Goal: Task Accomplishment & Management: Complete application form

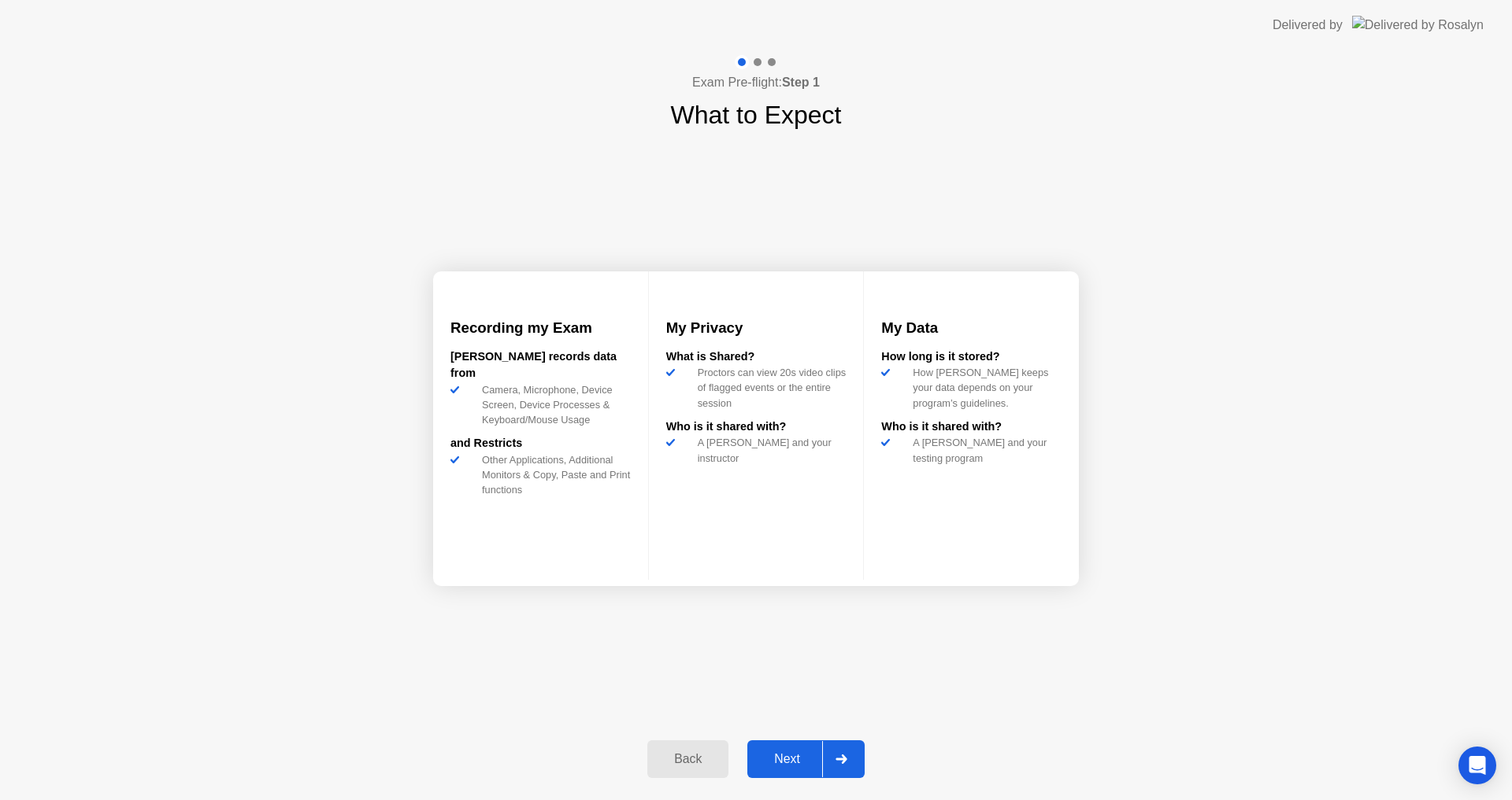
click at [792, 766] on div "Next" at bounding box center [787, 759] width 70 height 14
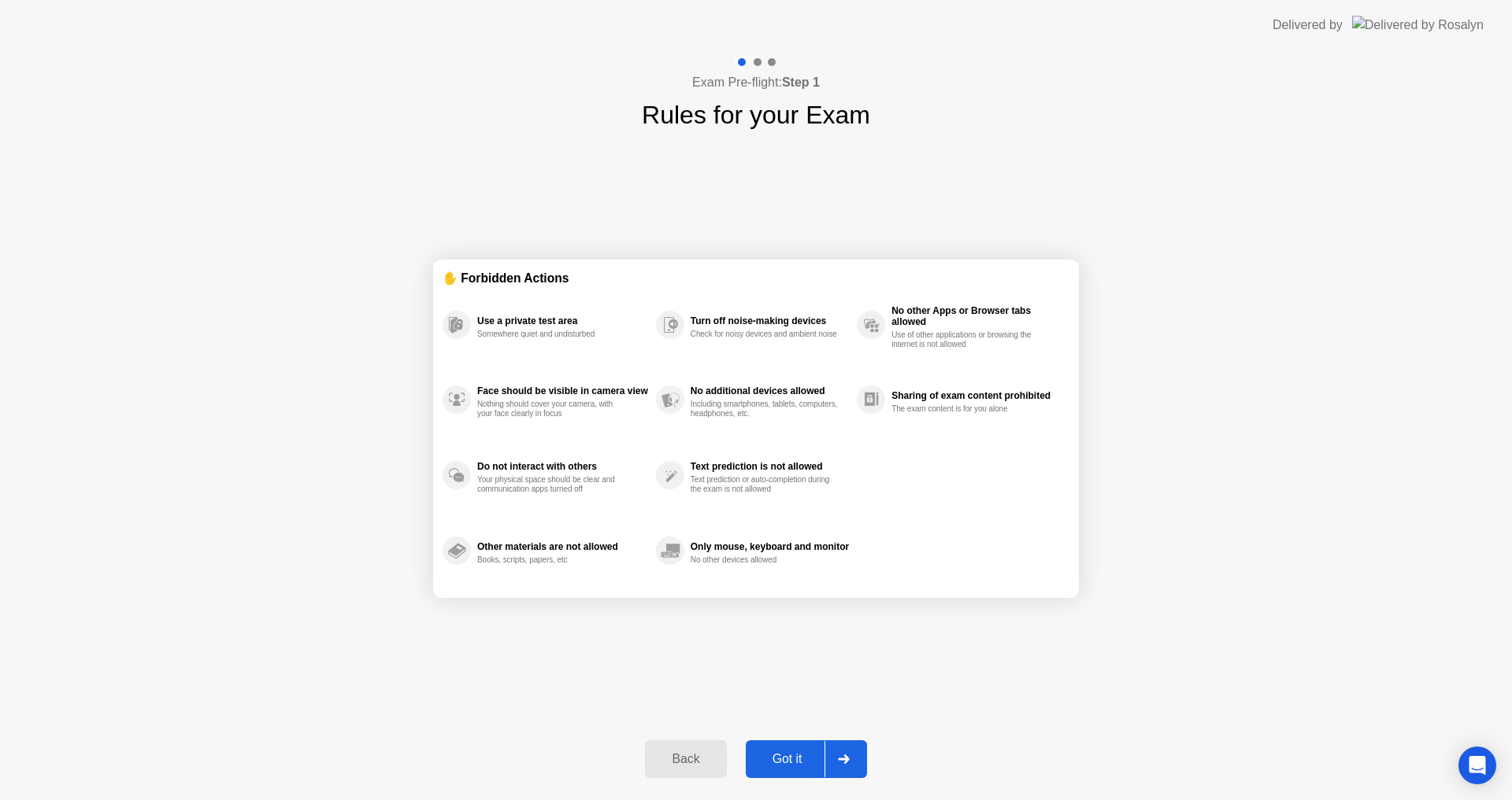
click at [792, 766] on div "Got it" at bounding box center [788, 759] width 74 height 14
select select "Available cameras"
select select "Available speakers"
select select "Available microphones"
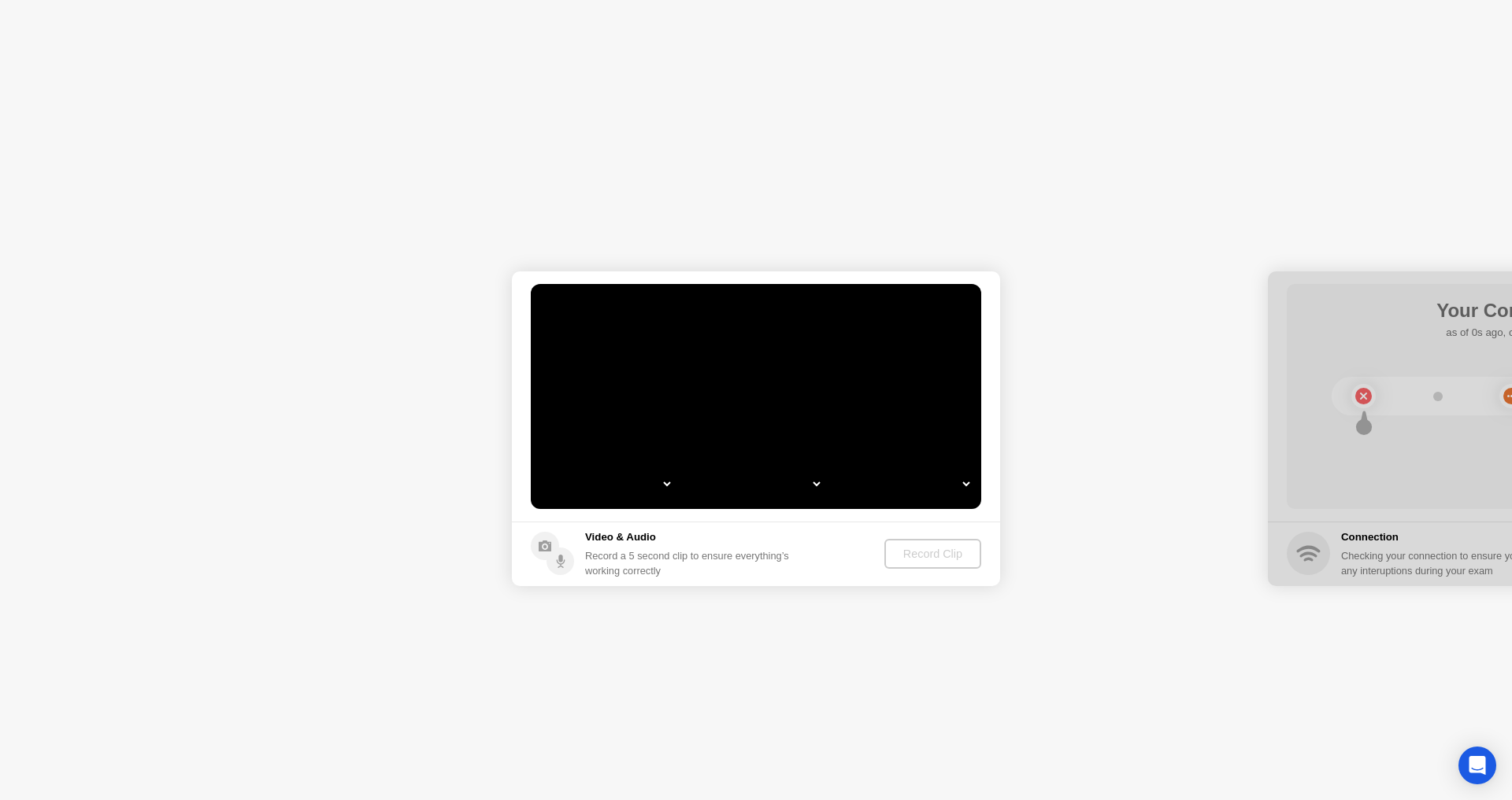
select select "*"
select select "**********"
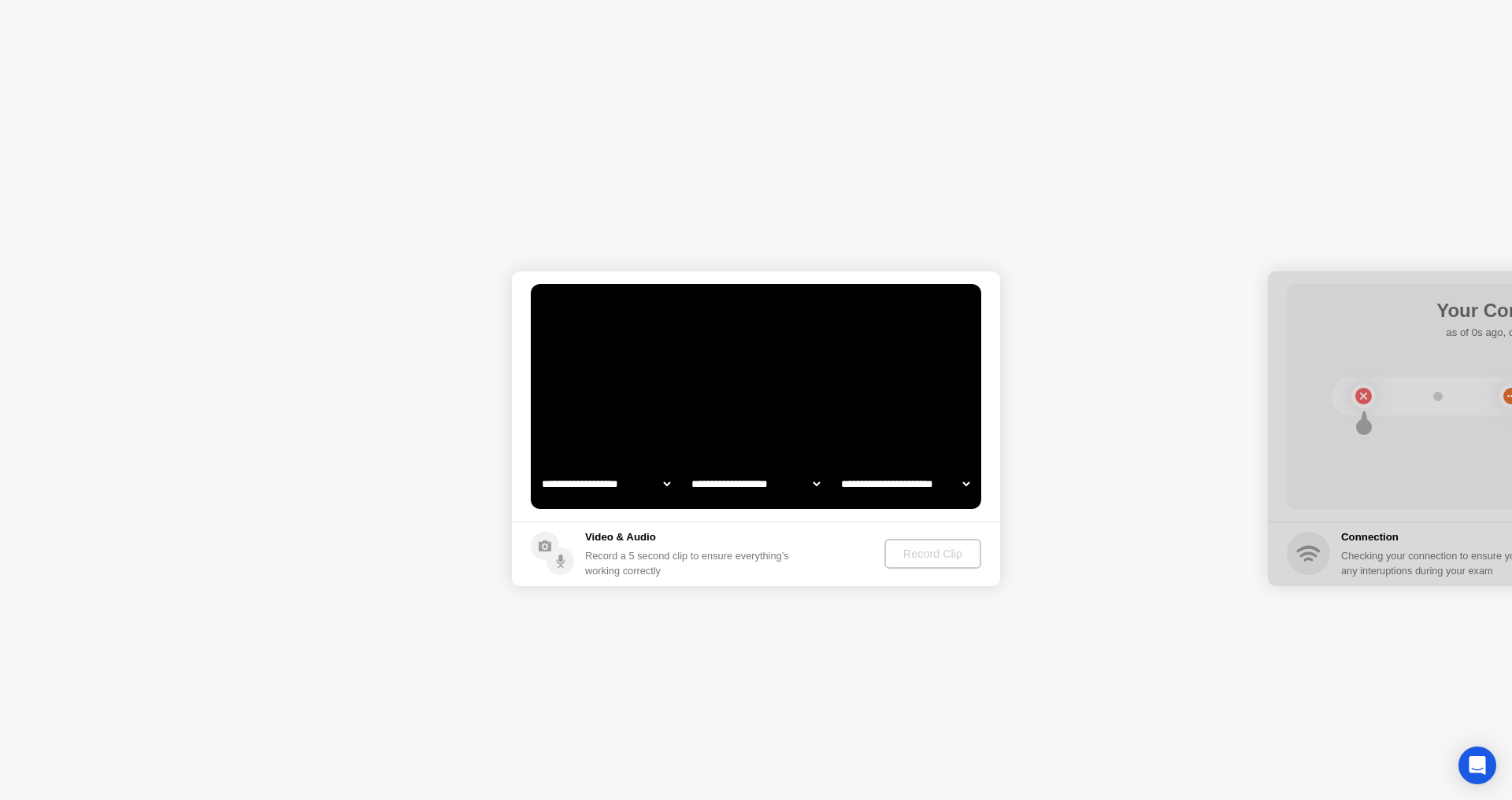
select select "*******"
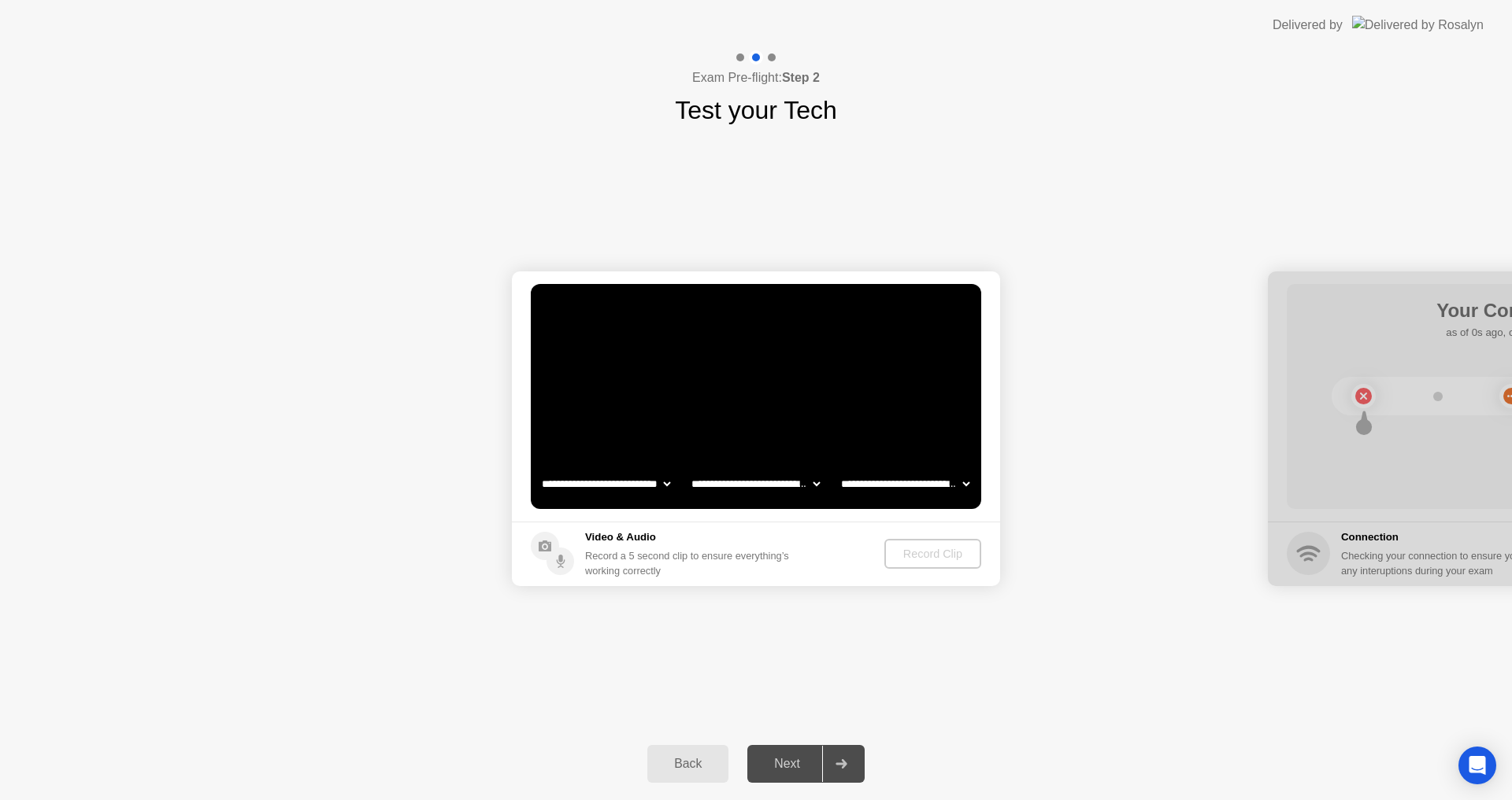
click at [792, 766] on div "Next" at bounding box center [787, 764] width 70 height 14
click at [789, 764] on div "Next" at bounding box center [787, 764] width 70 height 14
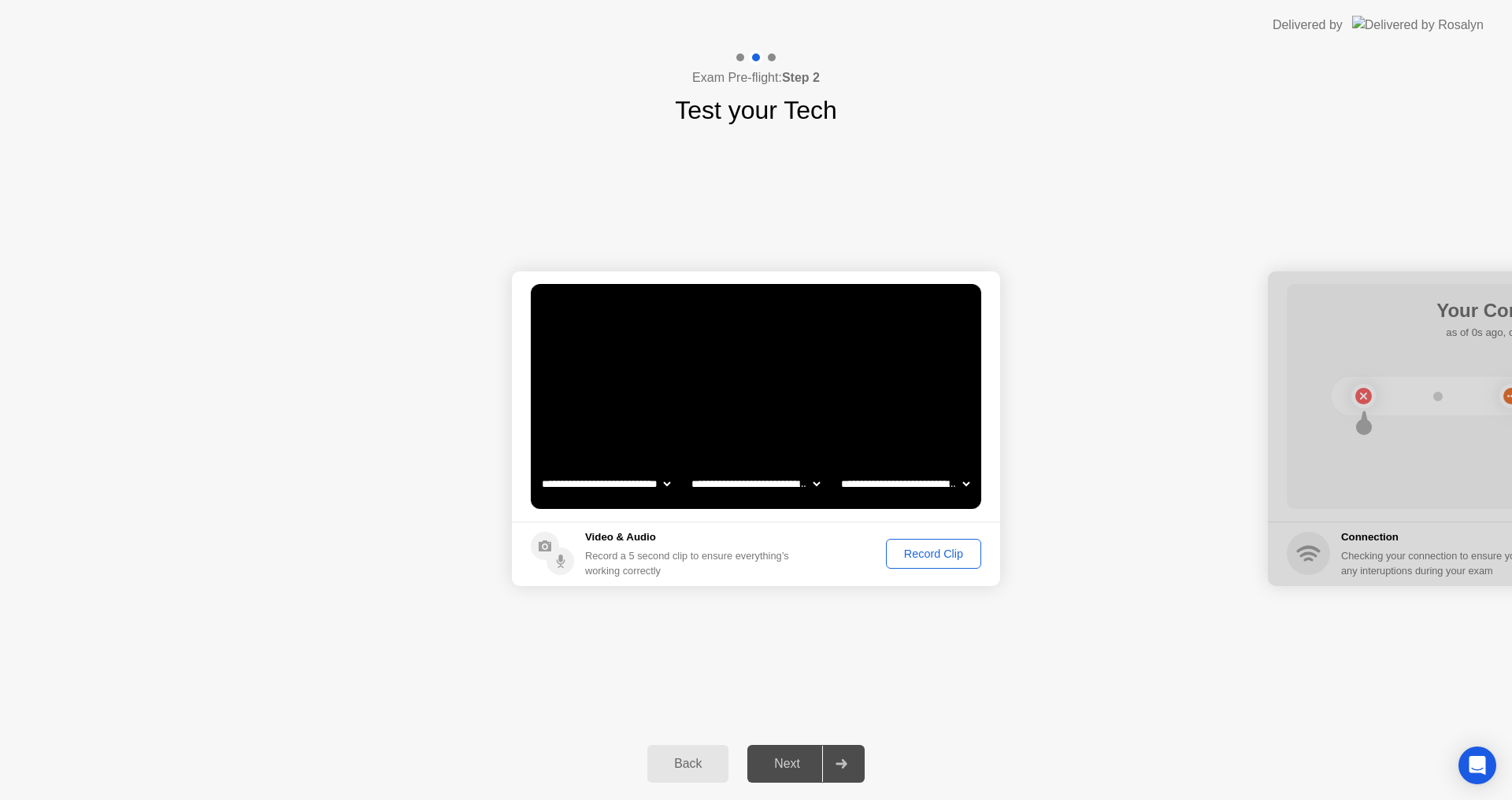
click at [903, 549] on div "Record Clip" at bounding box center [934, 553] width 85 height 13
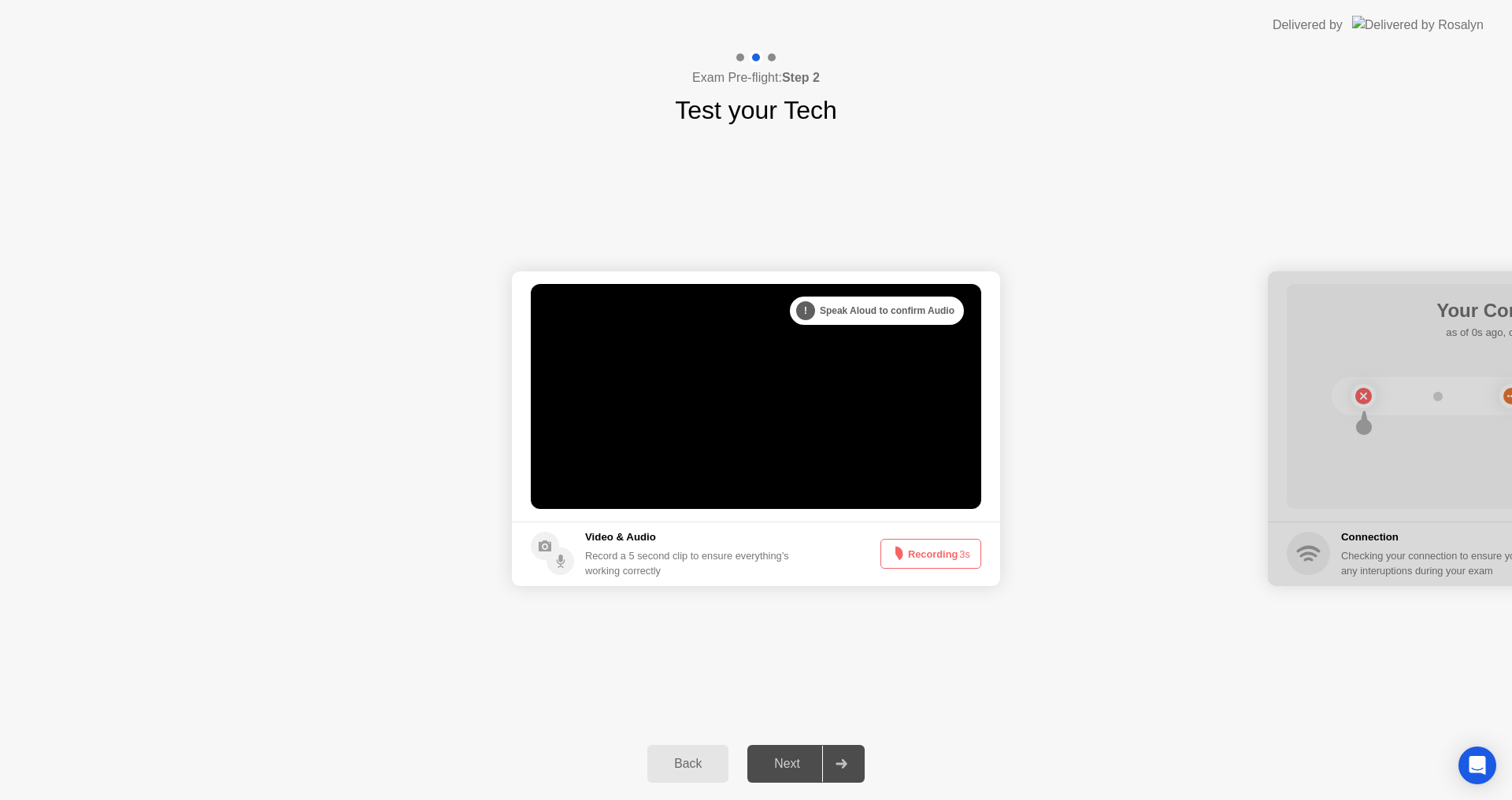
click at [929, 558] on button "Recording 3s" at bounding box center [931, 553] width 101 height 30
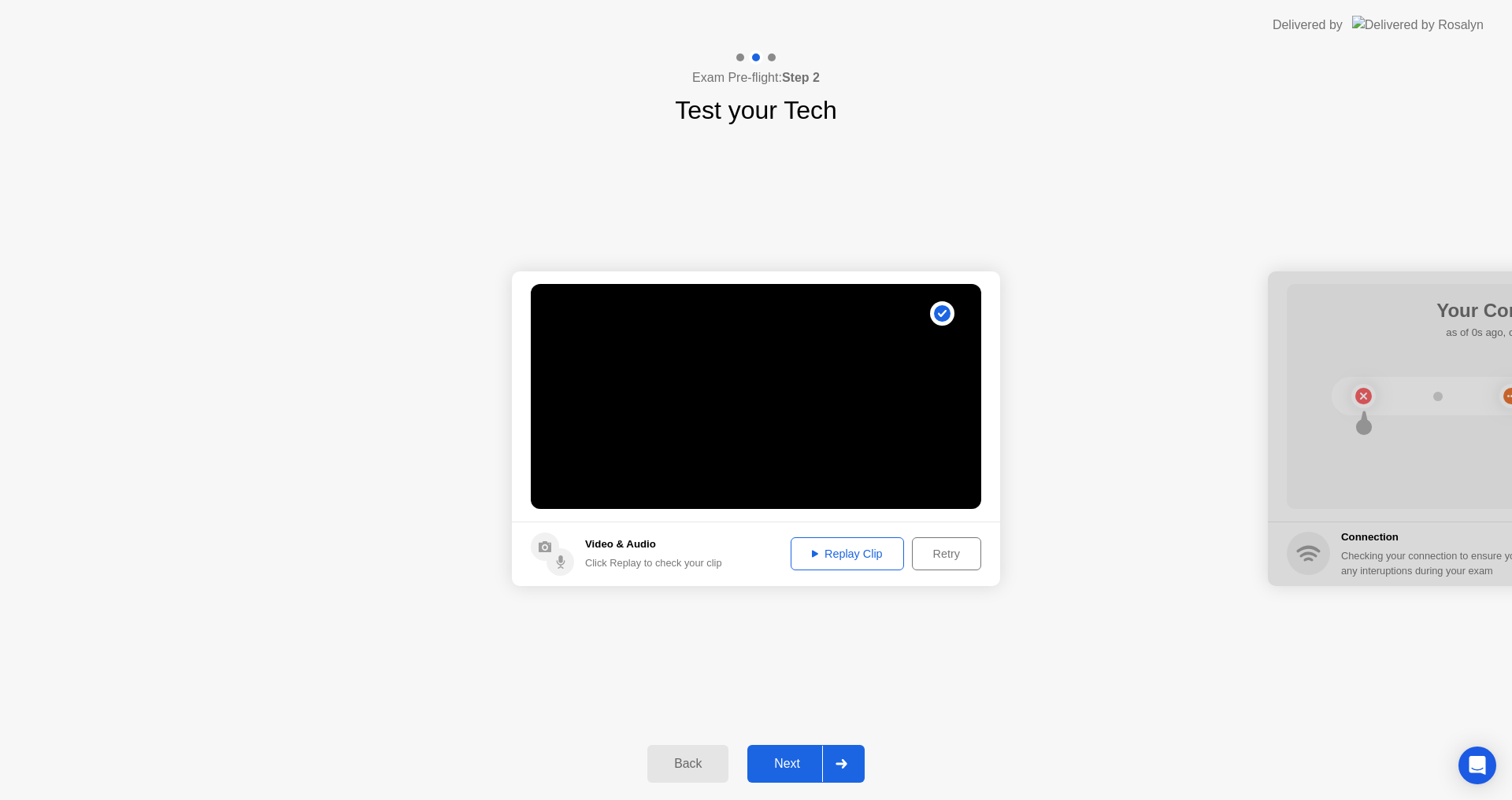
click at [862, 560] on div "Replay Clip" at bounding box center [847, 553] width 102 height 13
click at [783, 759] on div "Next" at bounding box center [787, 764] width 70 height 14
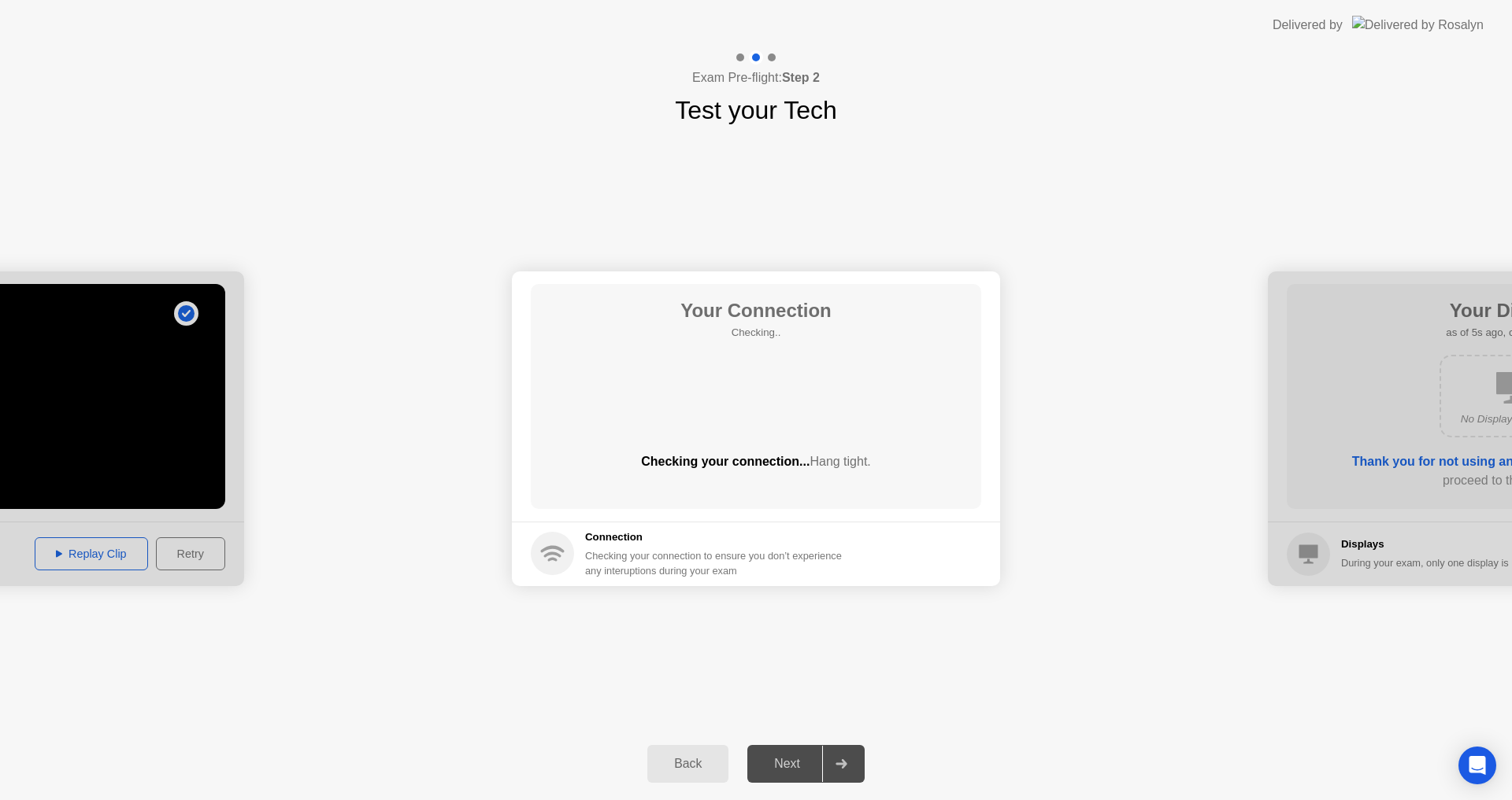
click at [805, 766] on div "Next" at bounding box center [787, 764] width 70 height 14
click at [779, 760] on div "Next" at bounding box center [787, 764] width 70 height 14
click at [734, 416] on div "Your Connection Checking.. Checking your connection... Hang tight." at bounding box center [756, 396] width 450 height 225
click at [559, 563] on circle at bounding box center [552, 553] width 43 height 43
click at [773, 760] on div "Next" at bounding box center [787, 764] width 70 height 14
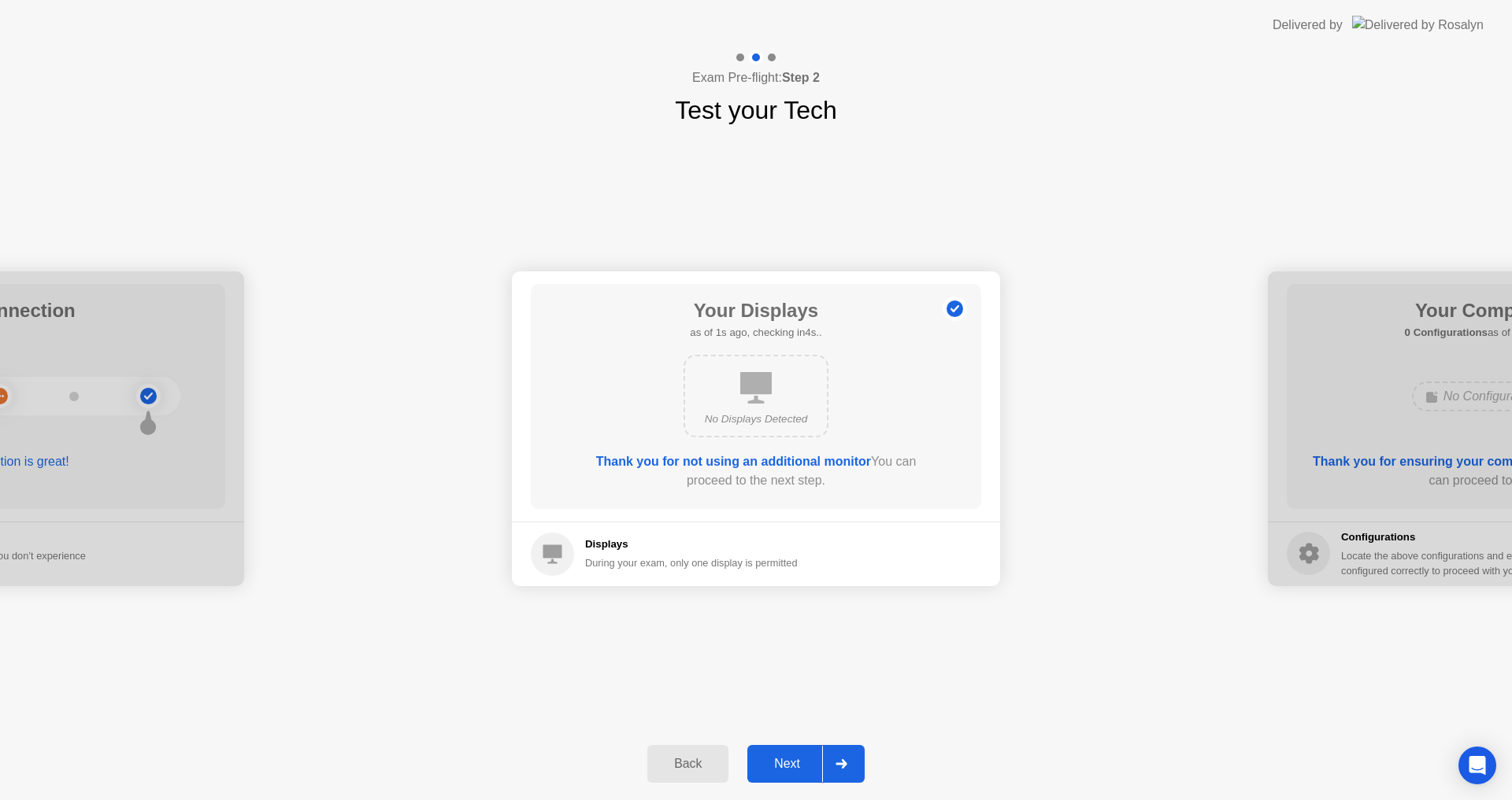
click at [800, 767] on div "Next" at bounding box center [787, 764] width 70 height 14
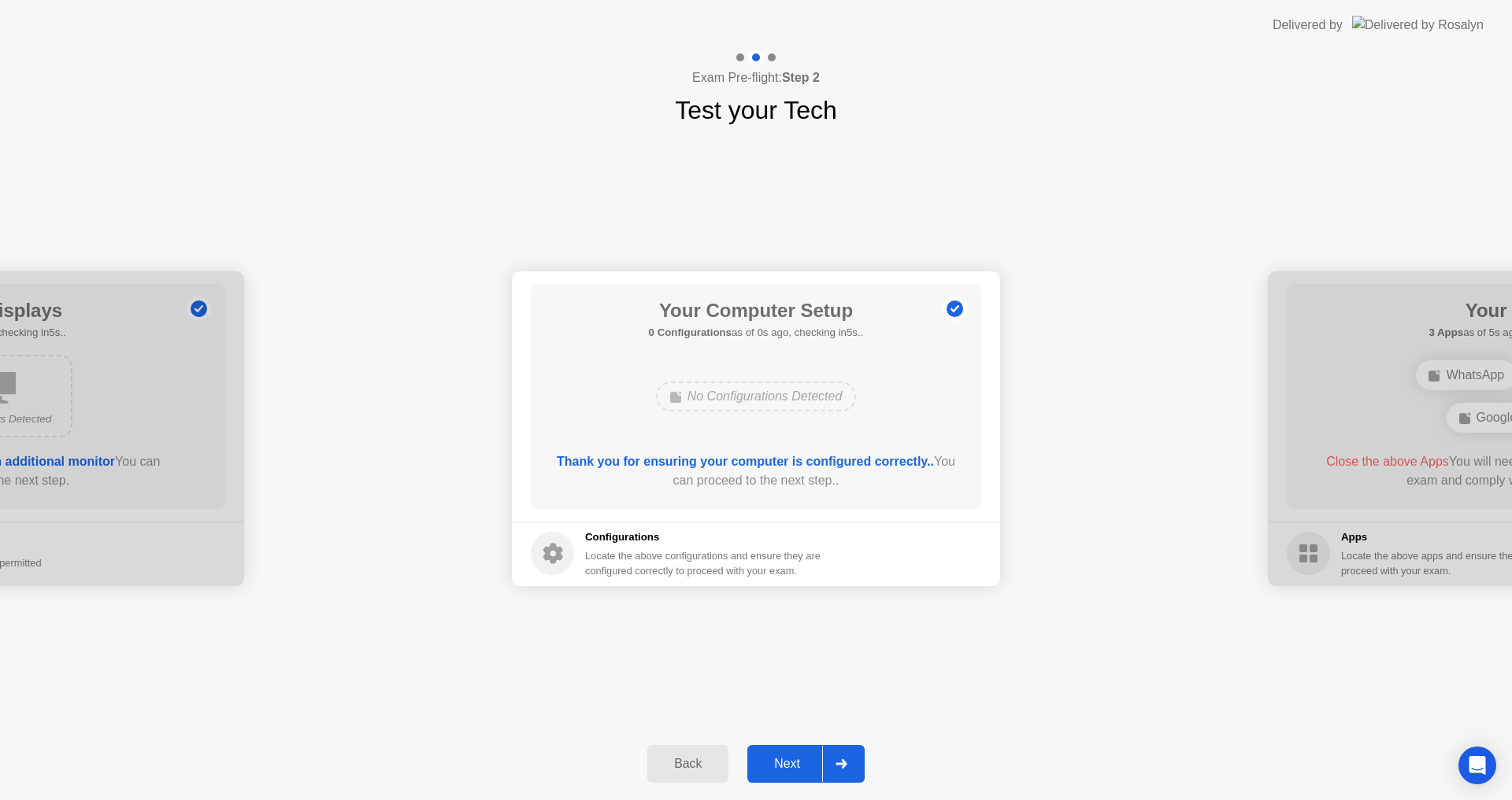
click at [800, 767] on div "Next" at bounding box center [787, 764] width 70 height 14
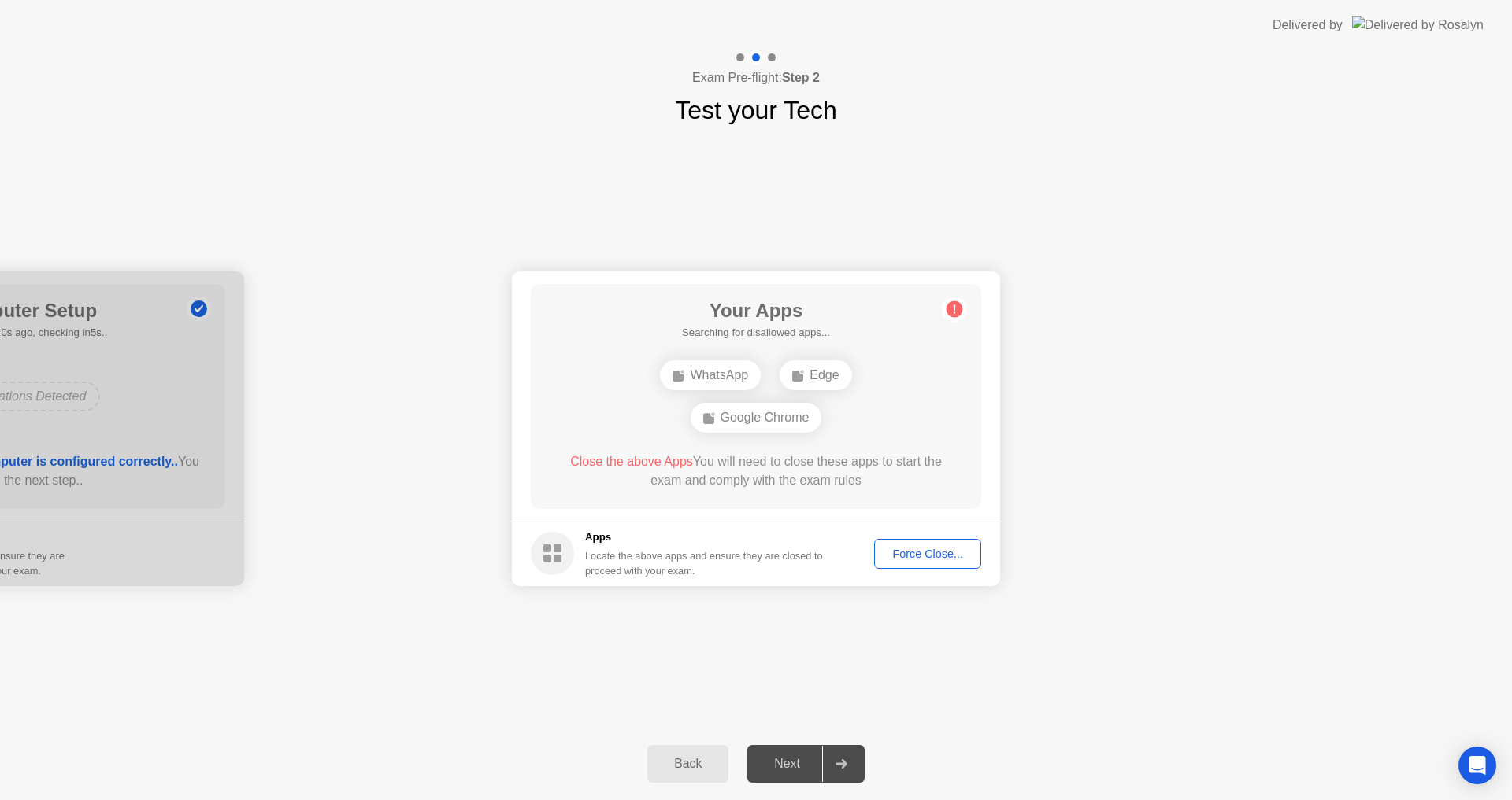
click at [783, 769] on div "Next" at bounding box center [787, 764] width 70 height 14
click at [892, 551] on div "Force Close..." at bounding box center [928, 553] width 96 height 13
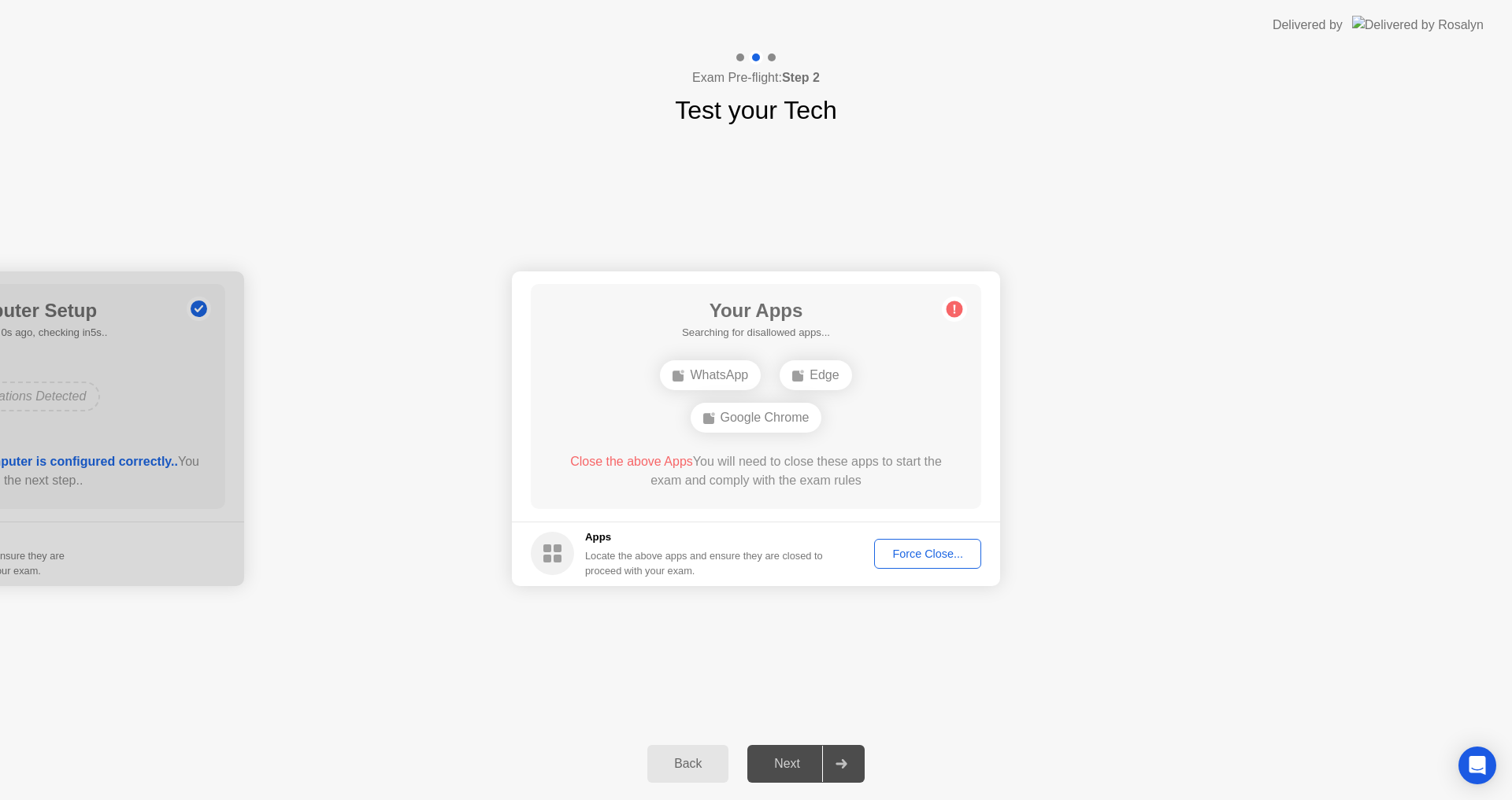
click at [920, 547] on div "Force Close..." at bounding box center [928, 553] width 96 height 13
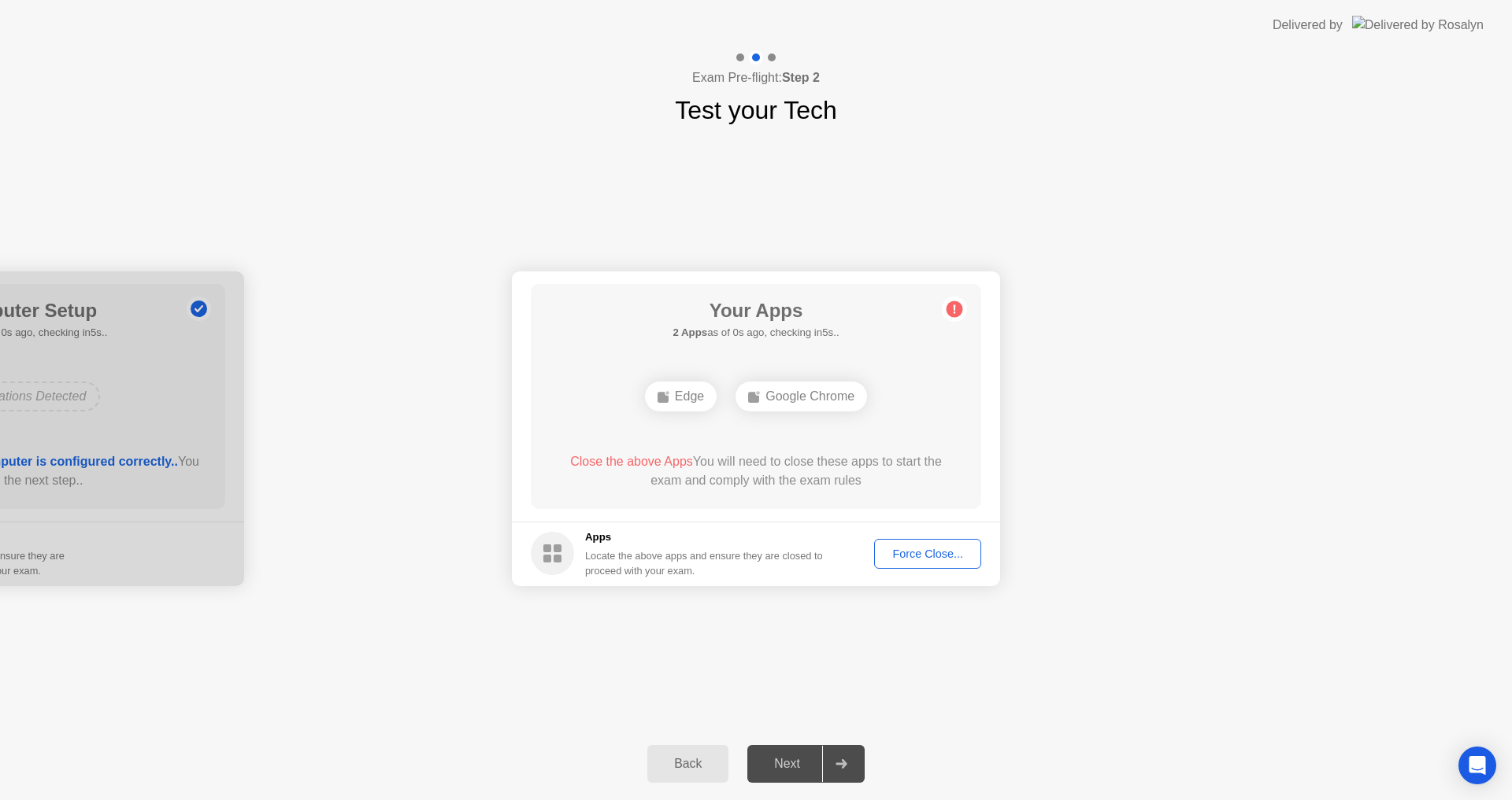
click at [794, 766] on div "Next" at bounding box center [787, 764] width 70 height 14
click at [784, 395] on div "Google Chrome" at bounding box center [801, 396] width 132 height 30
click at [922, 545] on button "Force Close..." at bounding box center [927, 553] width 107 height 30
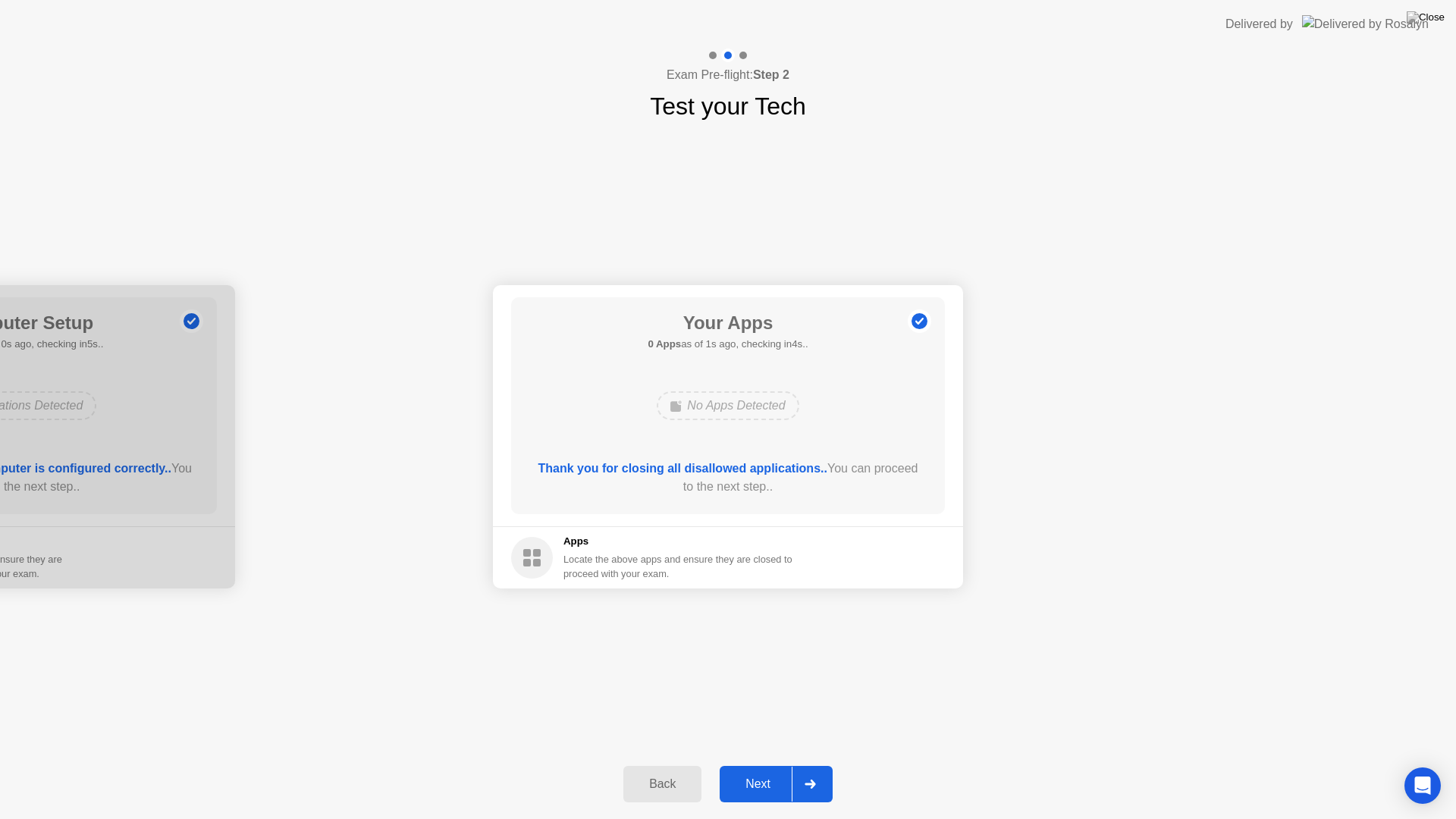
click at [762, 771] on div "Next" at bounding box center [758, 784] width 68 height 14
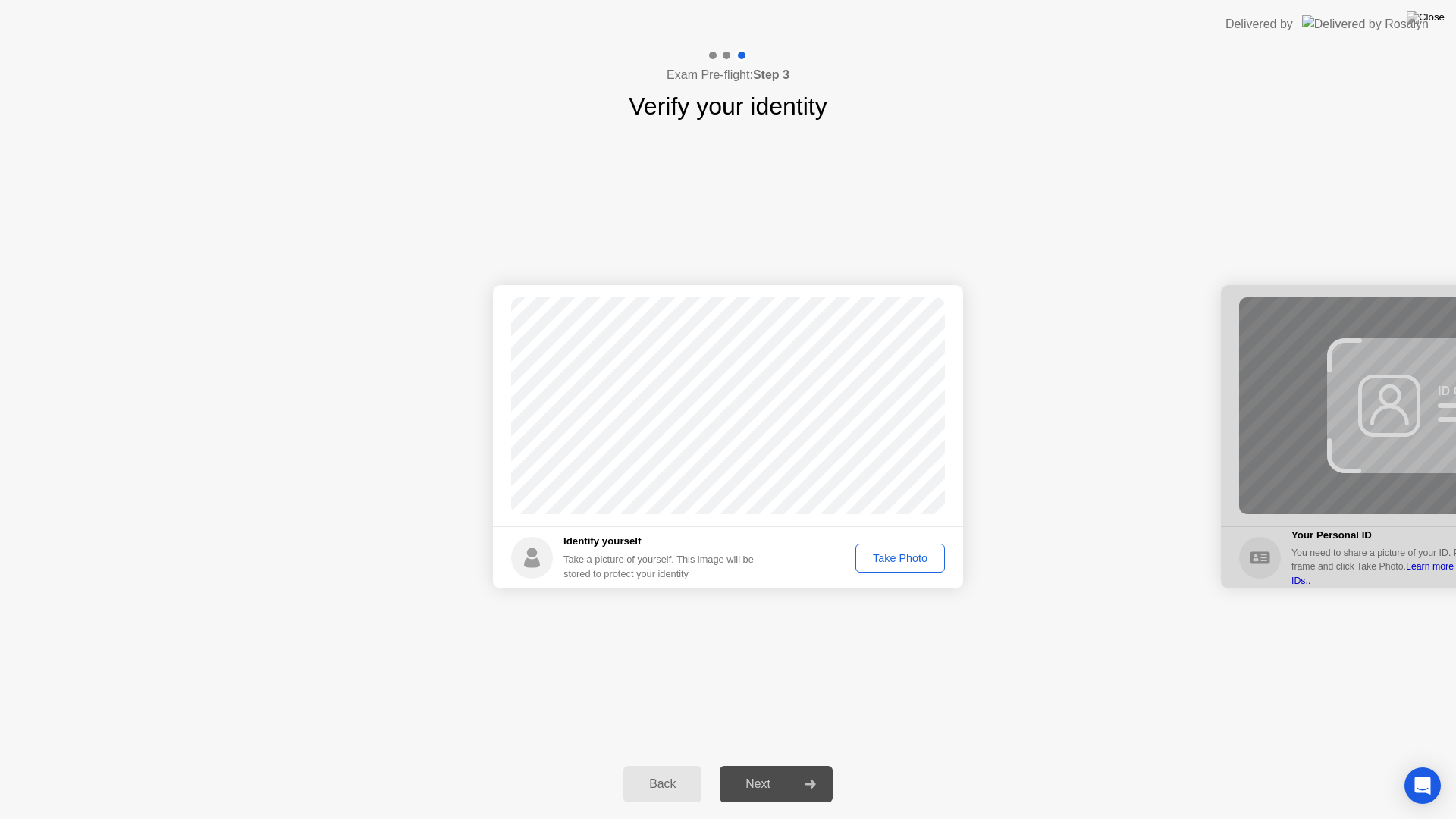
click at [880, 554] on div "Take Photo" at bounding box center [899, 558] width 79 height 12
click at [759, 763] on div "Back Next" at bounding box center [728, 784] width 1456 height 70
click at [759, 771] on div "Next" at bounding box center [758, 784] width 68 height 14
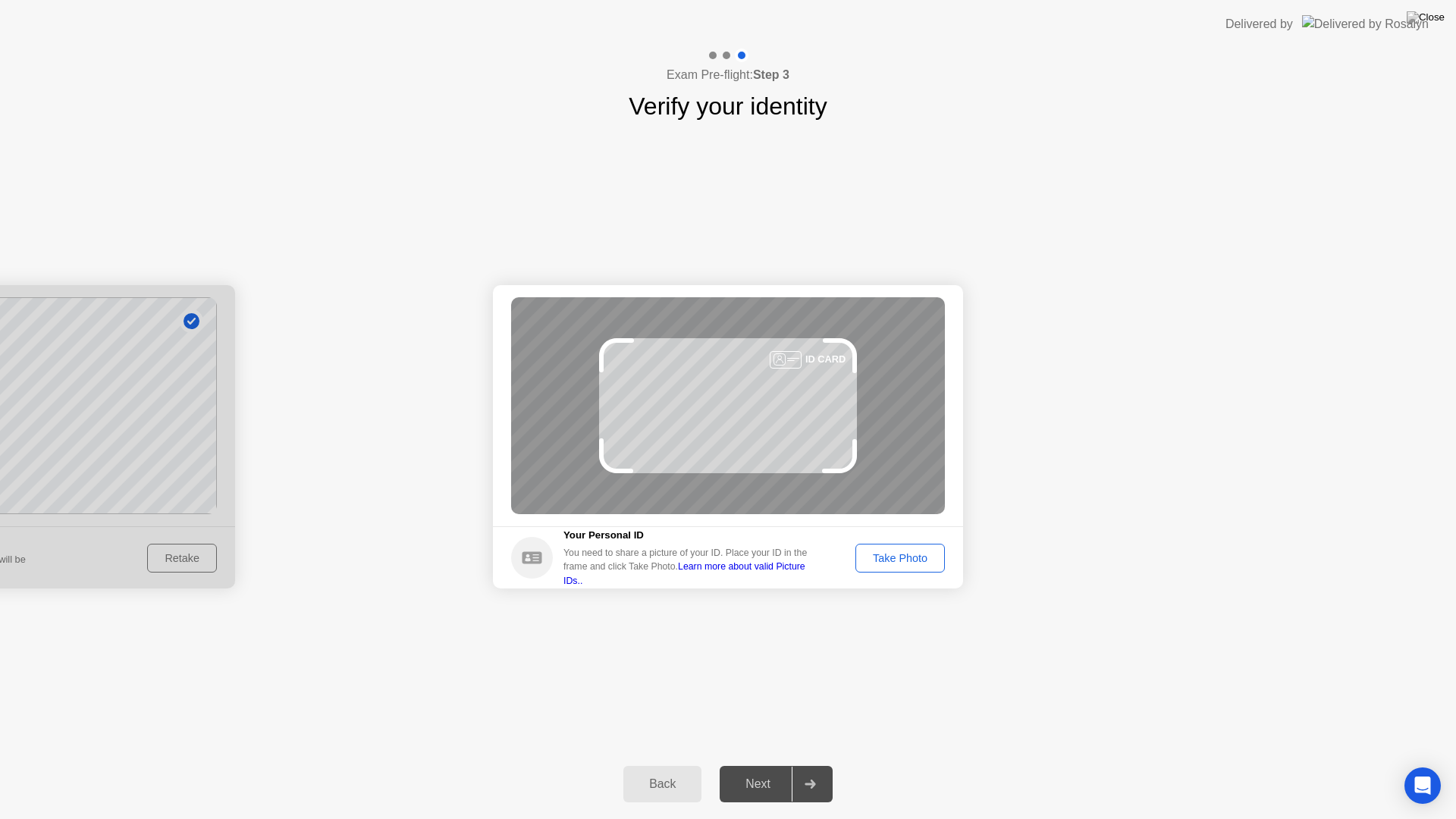
click at [888, 556] on div "Take Photo" at bounding box center [899, 558] width 79 height 12
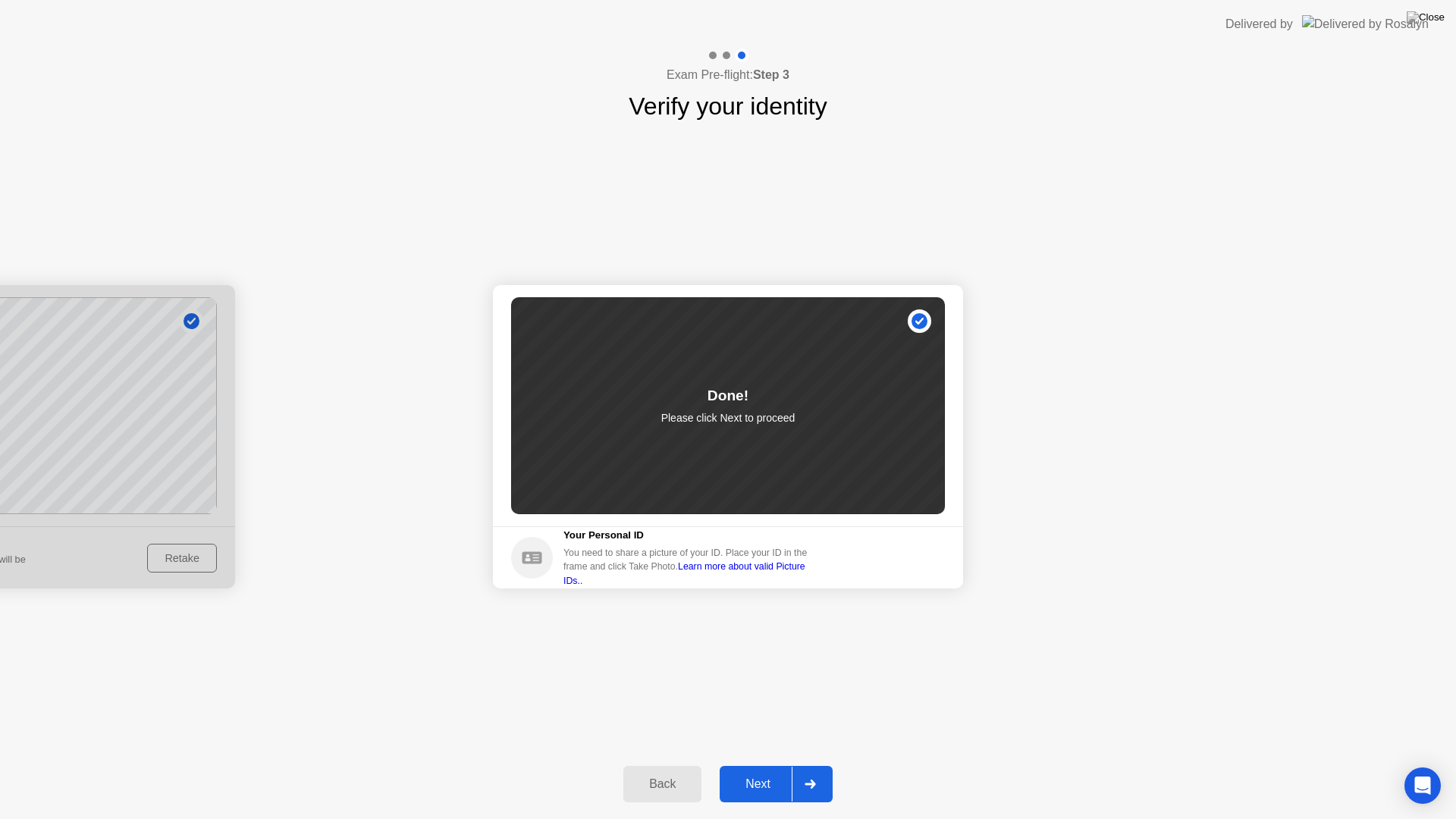
click at [759, 771] on div "Next" at bounding box center [758, 784] width 68 height 14
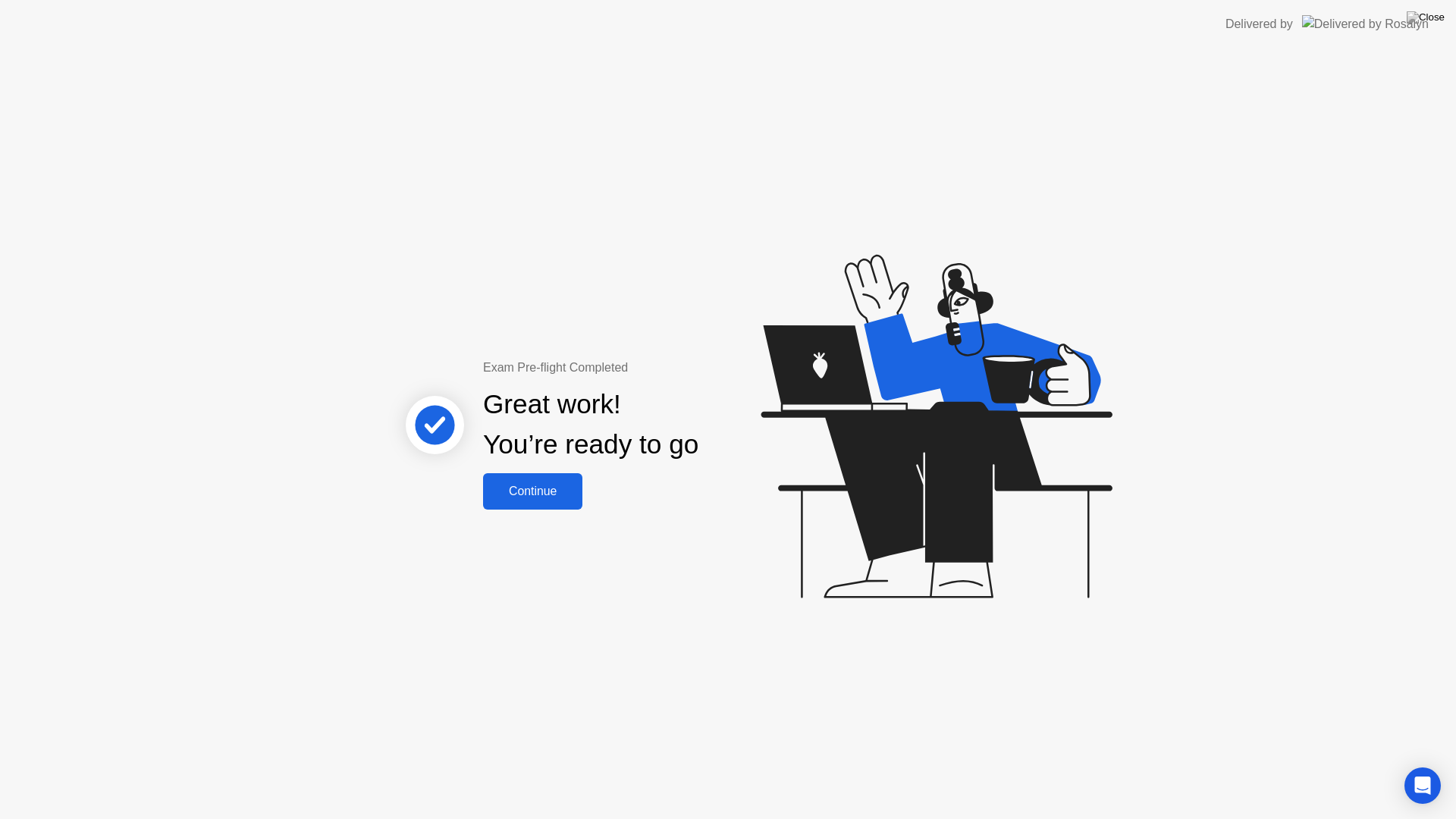
click at [528, 494] on div "Continue" at bounding box center [532, 491] width 90 height 14
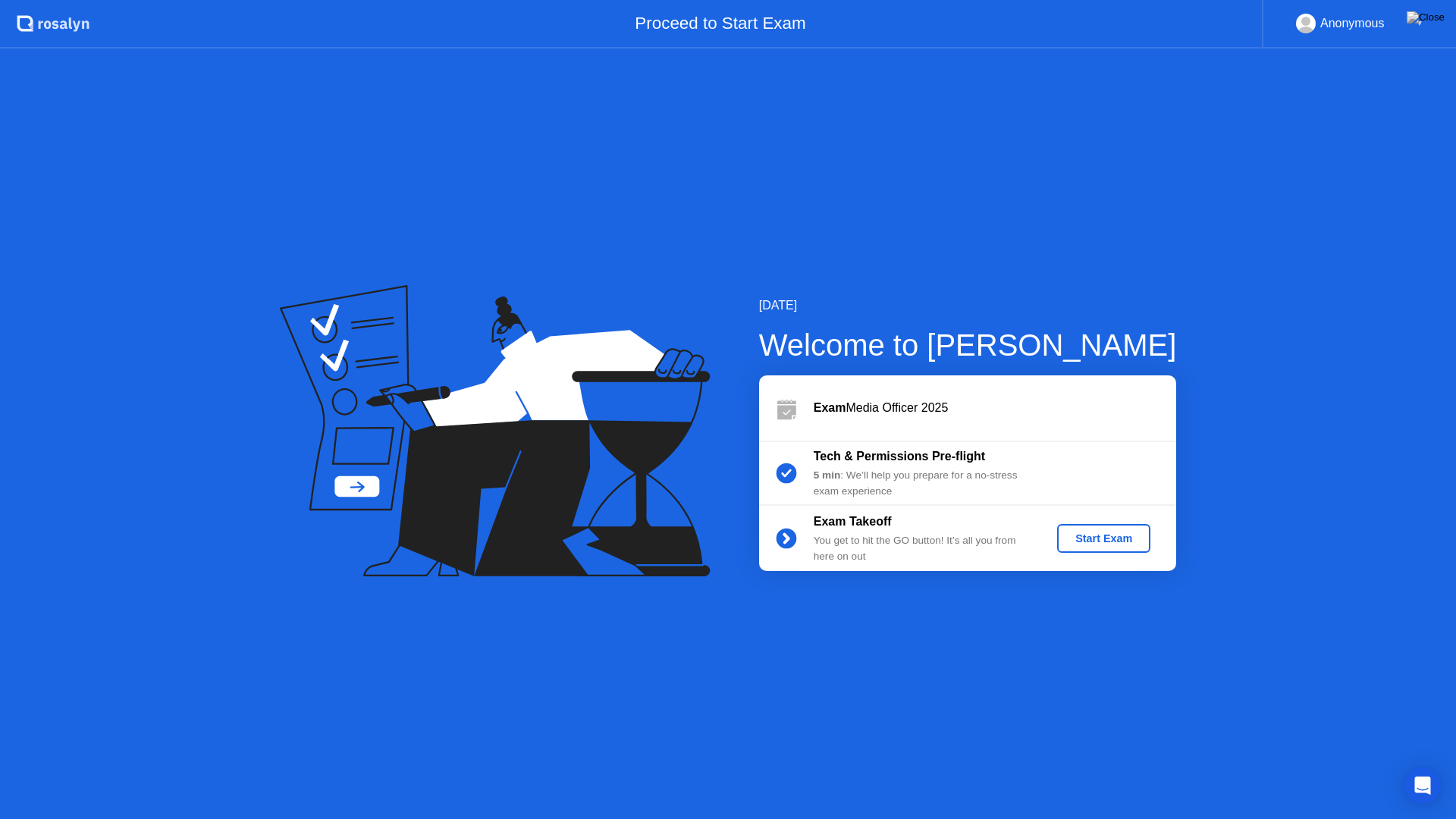
click at [1122, 523] on div "Exam Takeoff You get to hit the GO button! It’s all you from here on out Start …" at bounding box center [968, 538] width 417 height 65
click at [1116, 545] on div "Start Exam" at bounding box center [1104, 538] width 81 height 12
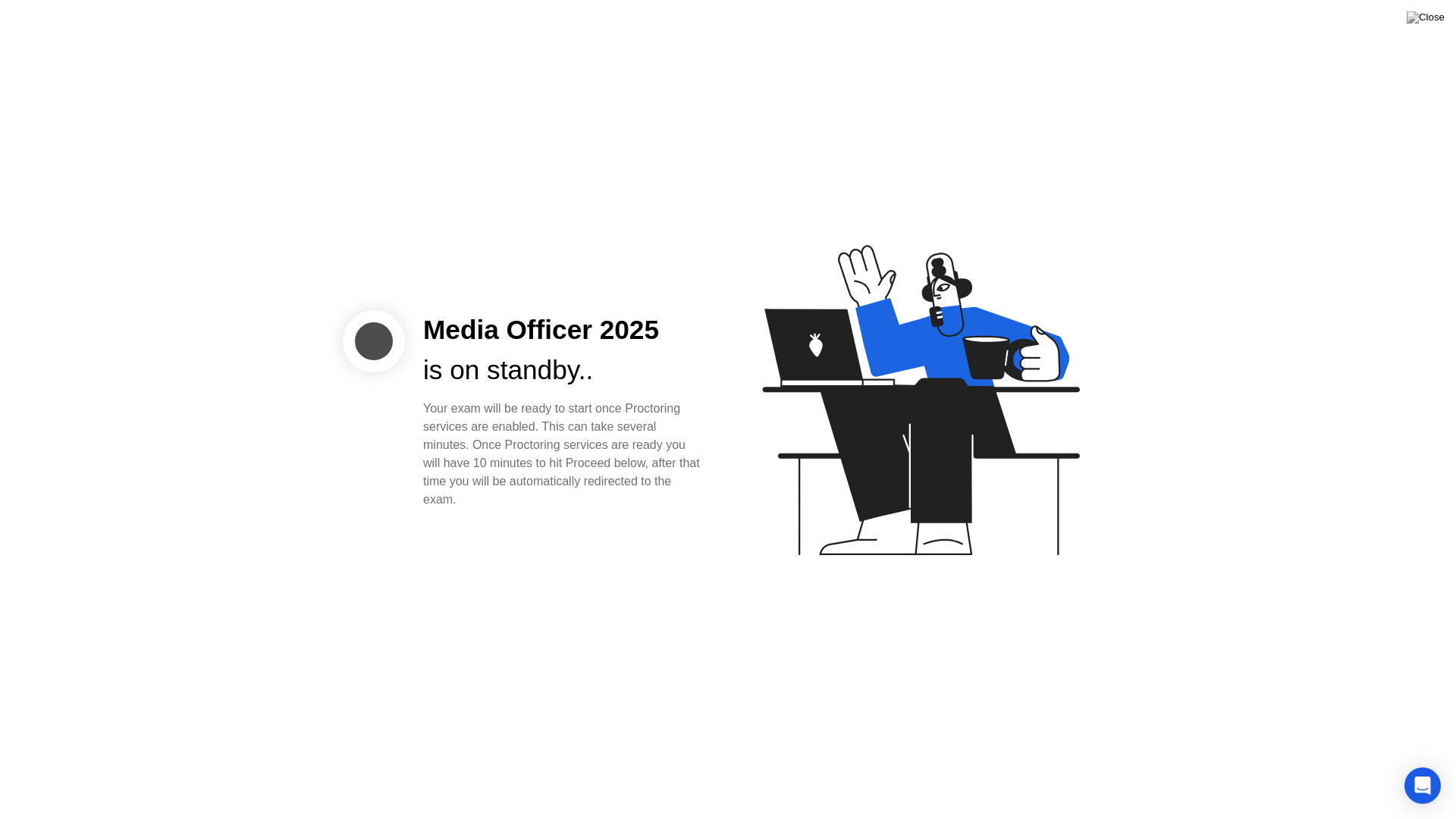
drag, startPoint x: 854, startPoint y: 433, endPoint x: 843, endPoint y: 442, distance: 14.2
click at [850, 436] on icon at bounding box center [920, 400] width 317 height 310
drag, startPoint x: 821, startPoint y: 373, endPoint x: 1232, endPoint y: 641, distance: 490.7
click at [980, 483] on icon at bounding box center [917, 407] width 391 height 388
drag, startPoint x: 794, startPoint y: 680, endPoint x: 608, endPoint y: 339, distance: 388.4
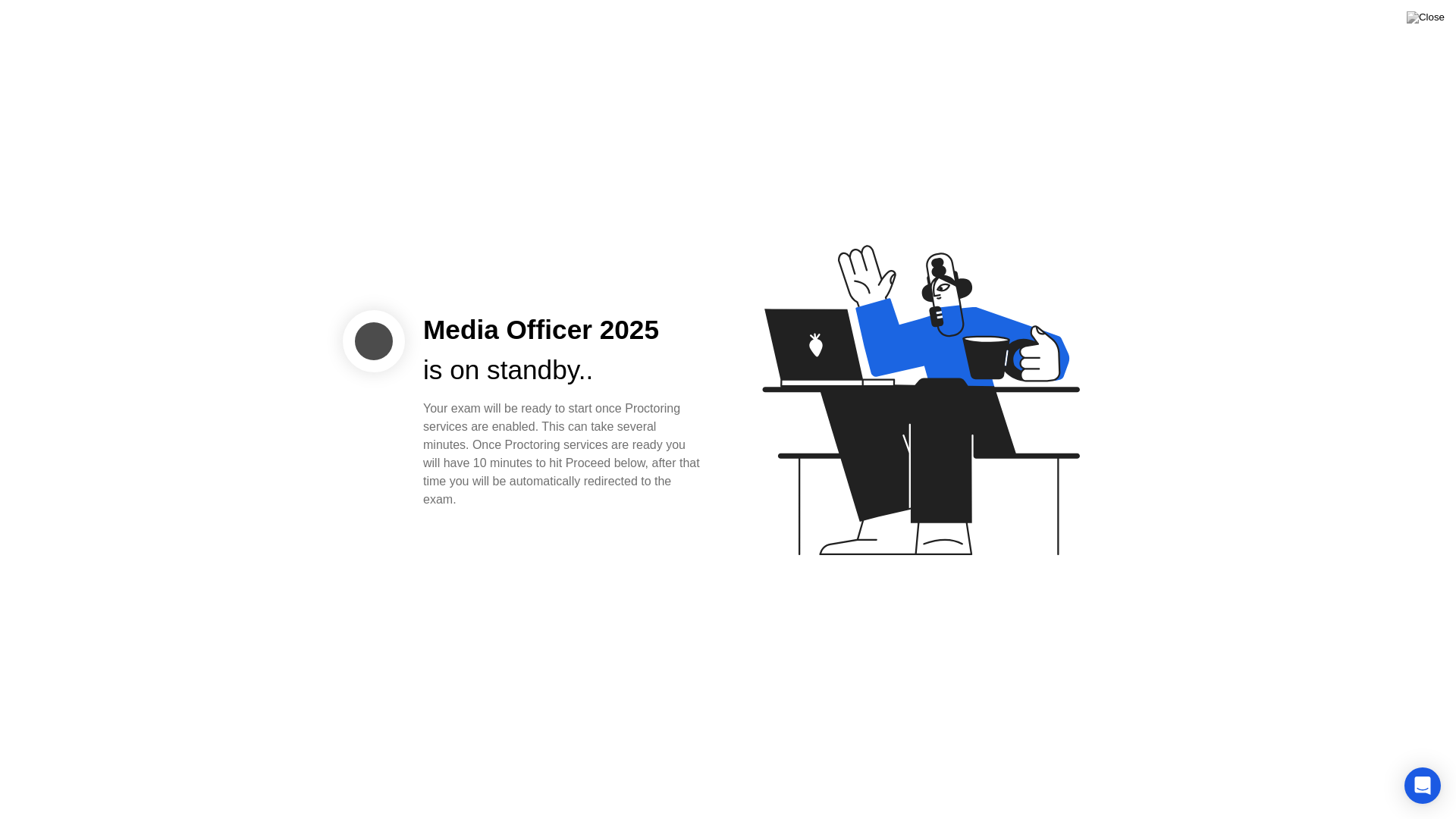
click at [772, 625] on div "Media Officer 2025 is on standby.. Your exam will be ready to start once Procto…" at bounding box center [728, 410] width 1456 height 819
click at [842, 395] on icon at bounding box center [920, 400] width 317 height 310
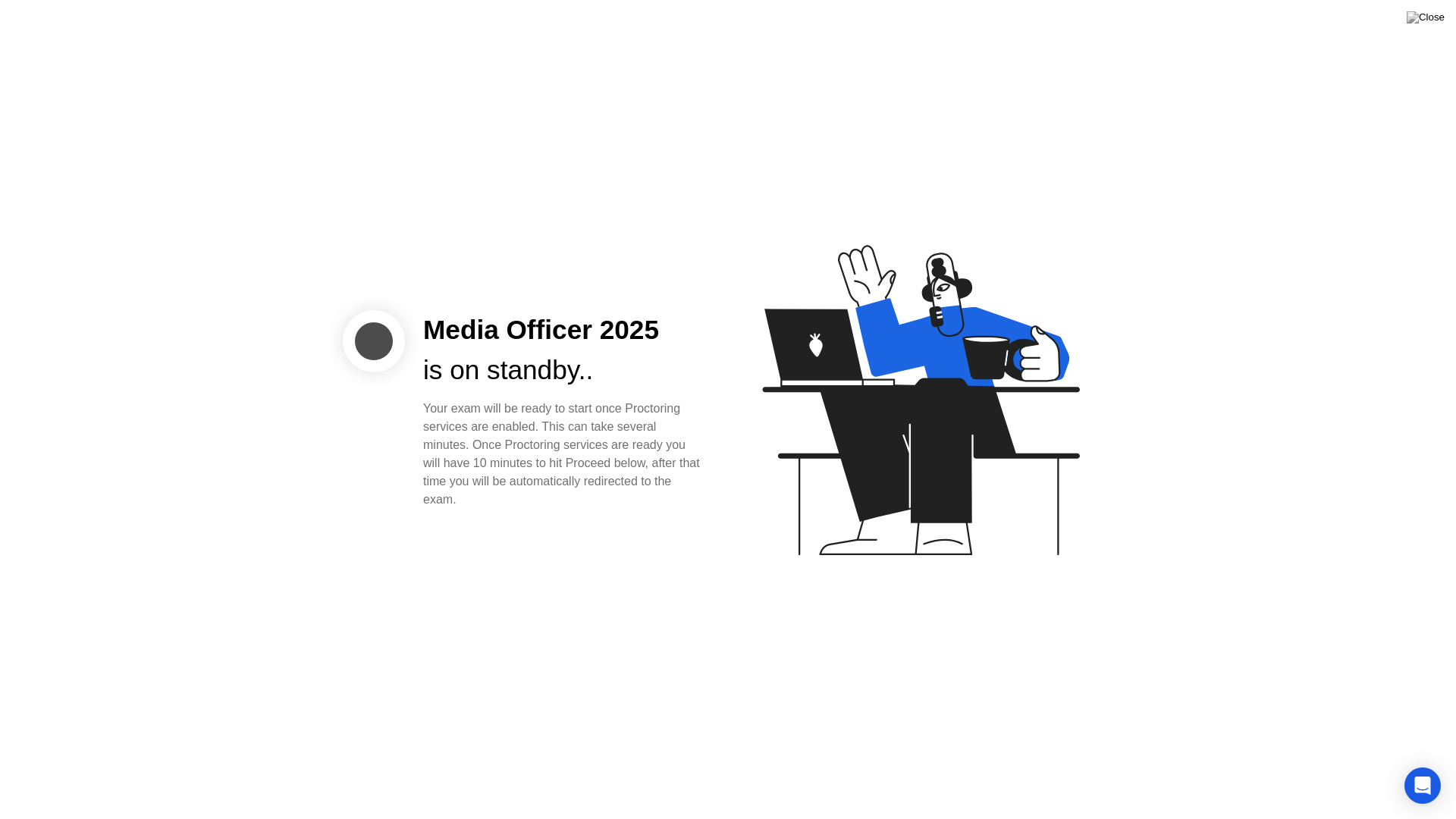
click at [921, 427] on icon at bounding box center [920, 400] width 317 height 310
click at [1418, 771] on icon "Open Intercom Messenger" at bounding box center [1422, 786] width 17 height 20
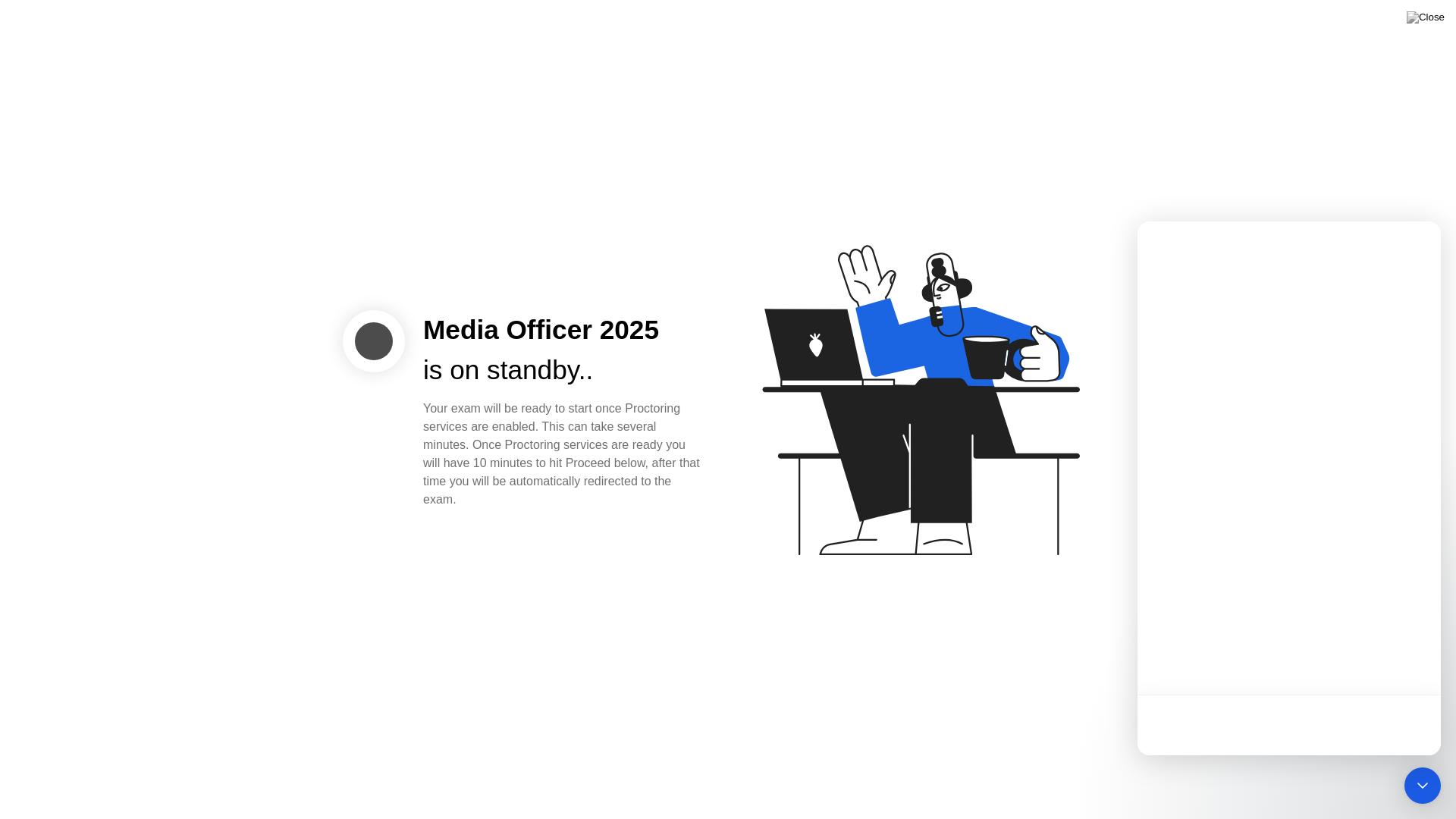
click at [885, 610] on div "Media Officer 2025 is on standby.. Your exam will be ready to start once Procto…" at bounding box center [728, 410] width 1456 height 819
click at [1416, 771] on icon "Open Intercom Messenger" at bounding box center [1423, 786] width 20 height 20
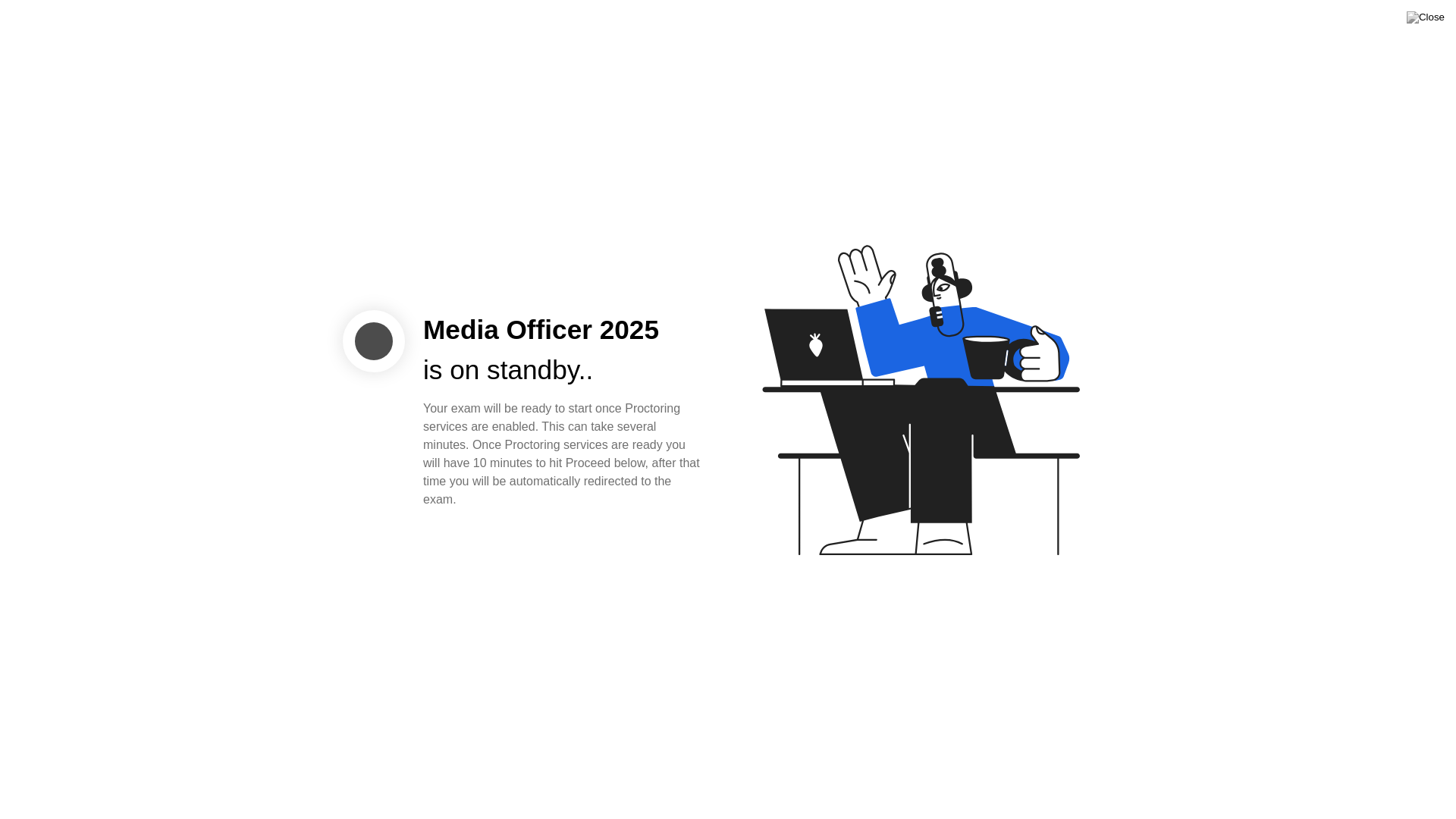
click at [826, 563] on icon at bounding box center [917, 407] width 391 height 388
click at [825, 562] on icon at bounding box center [917, 407] width 391 height 388
click at [818, 333] on icon at bounding box center [920, 400] width 317 height 310
click at [638, 408] on div "Your exam will be ready to start once Proctoring services are enabled. This can…" at bounding box center [563, 454] width 281 height 109
click at [374, 348] on div at bounding box center [374, 341] width 62 height 62
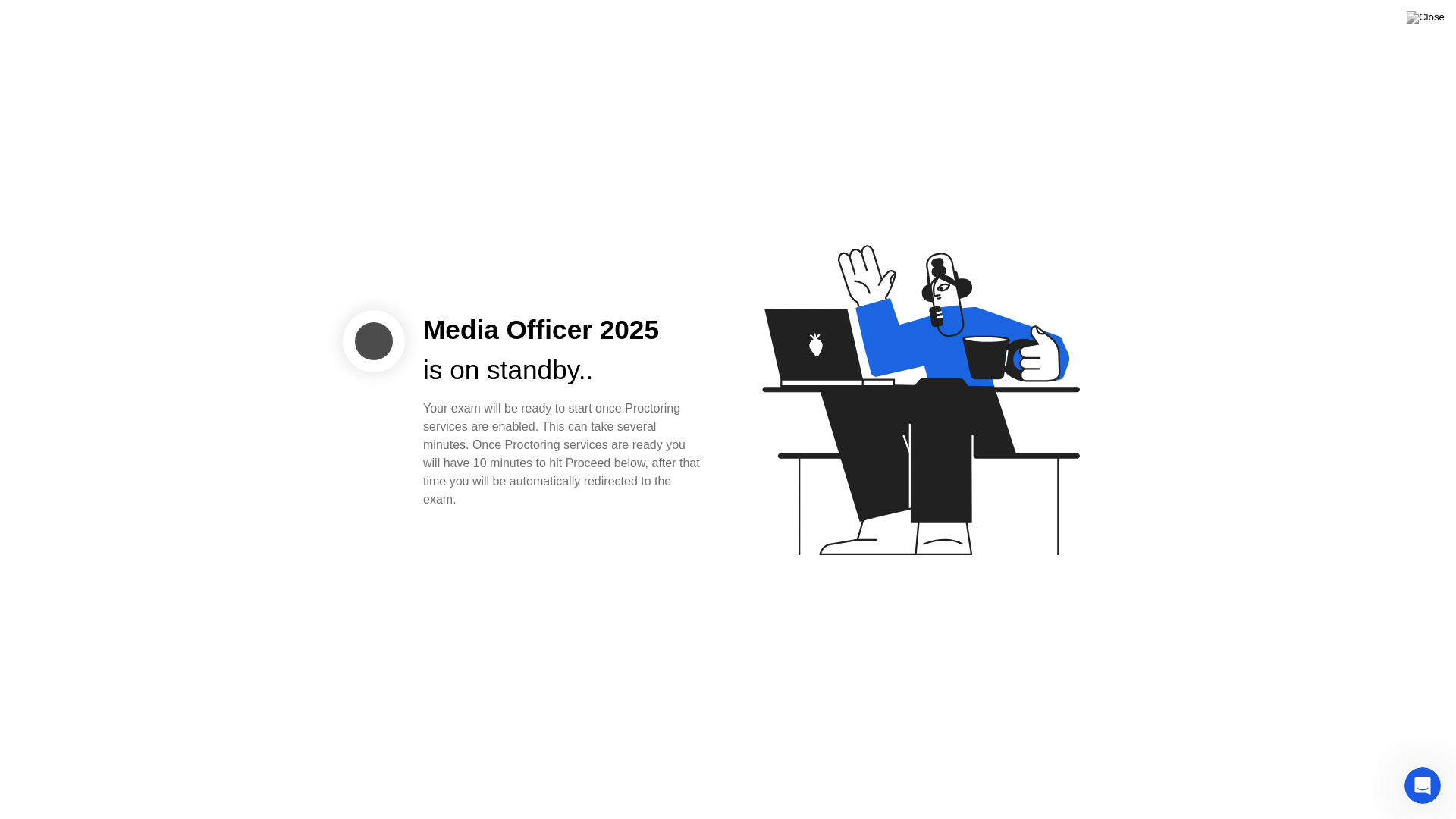
click at [374, 348] on div at bounding box center [374, 341] width 62 height 62
click at [830, 268] on icon at bounding box center [917, 407] width 391 height 388
click at [1444, 771] on div "Media Officer 2025 is on standby.. Your exam will be ready to start once Procto…" at bounding box center [728, 410] width 1456 height 819
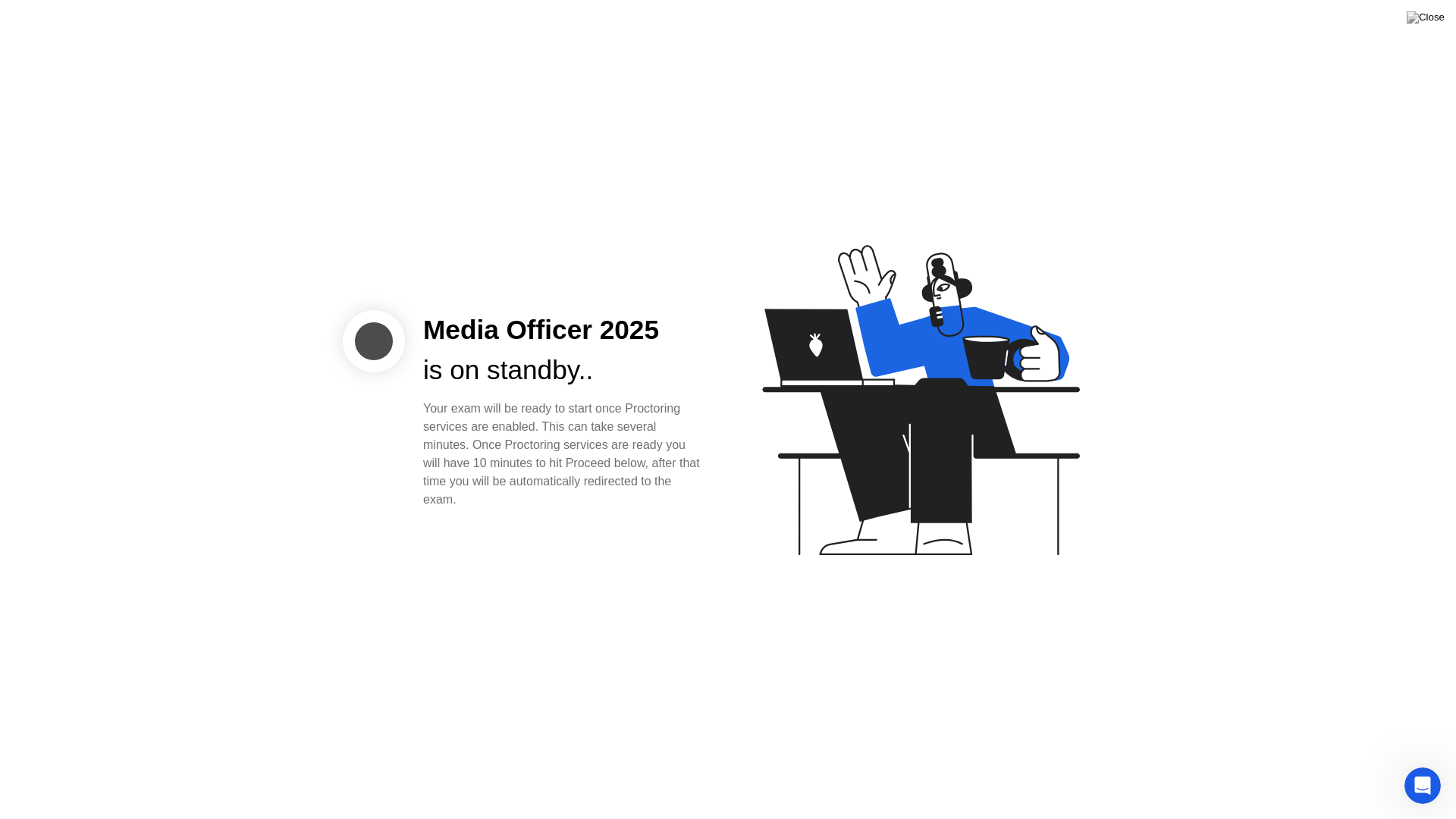
click at [1433, 771] on div "Open Intercom Messenger" at bounding box center [1422, 785] width 50 height 50
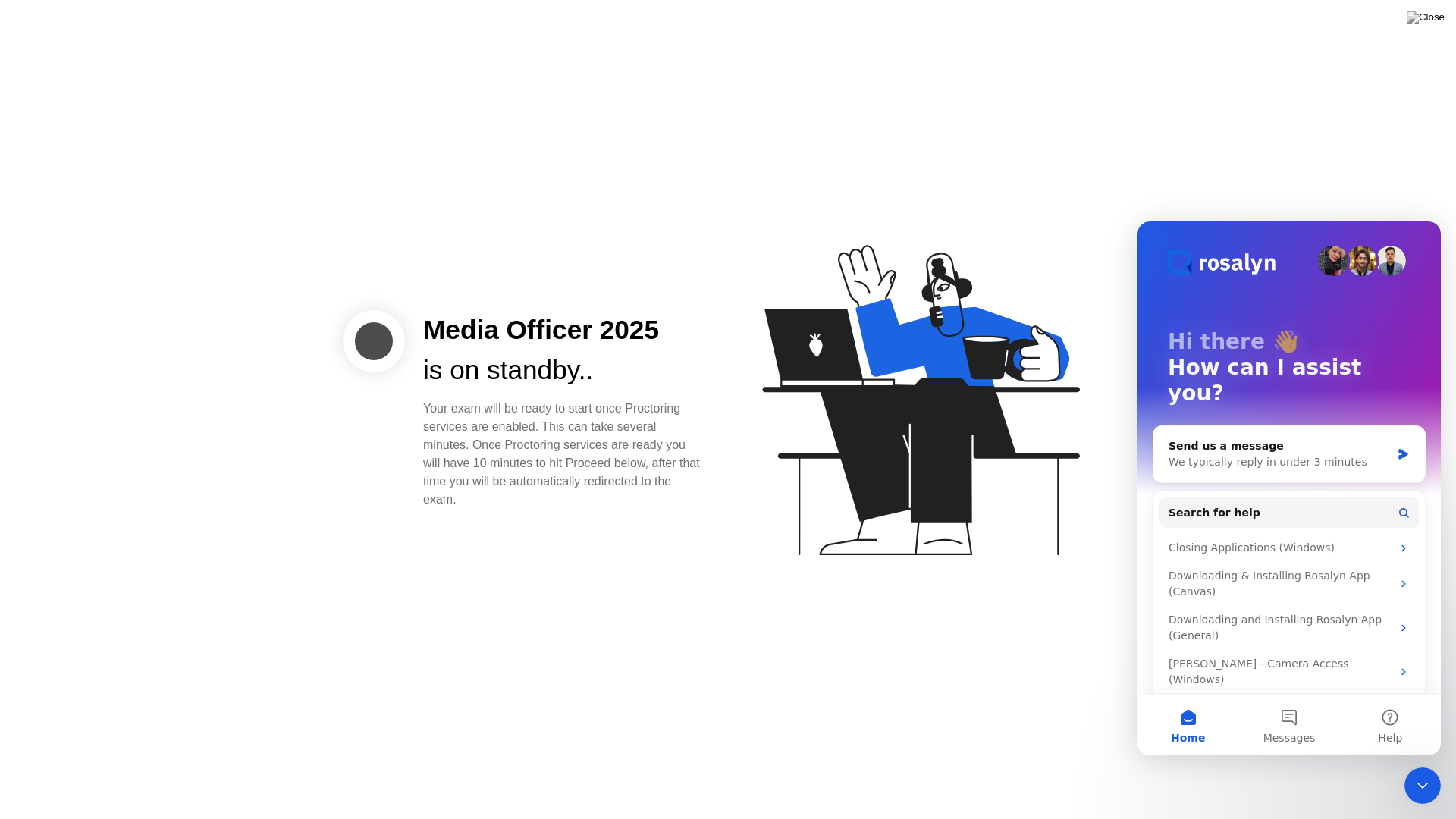
click at [1433, 771] on div "Close Intercom Messenger" at bounding box center [1422, 786] width 37 height 37
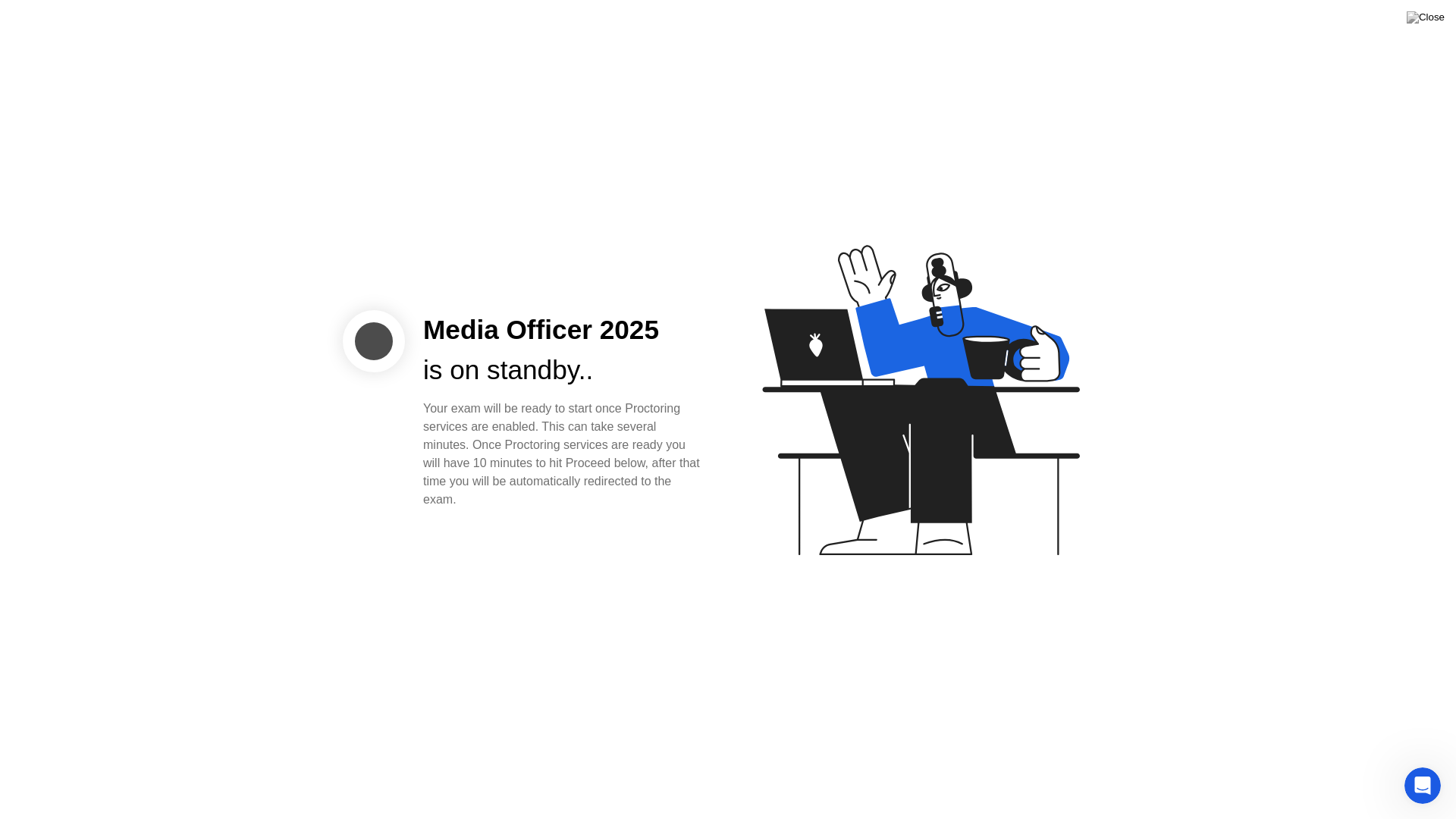
click at [1433, 771] on div "Open Intercom Messenger" at bounding box center [1422, 785] width 50 height 50
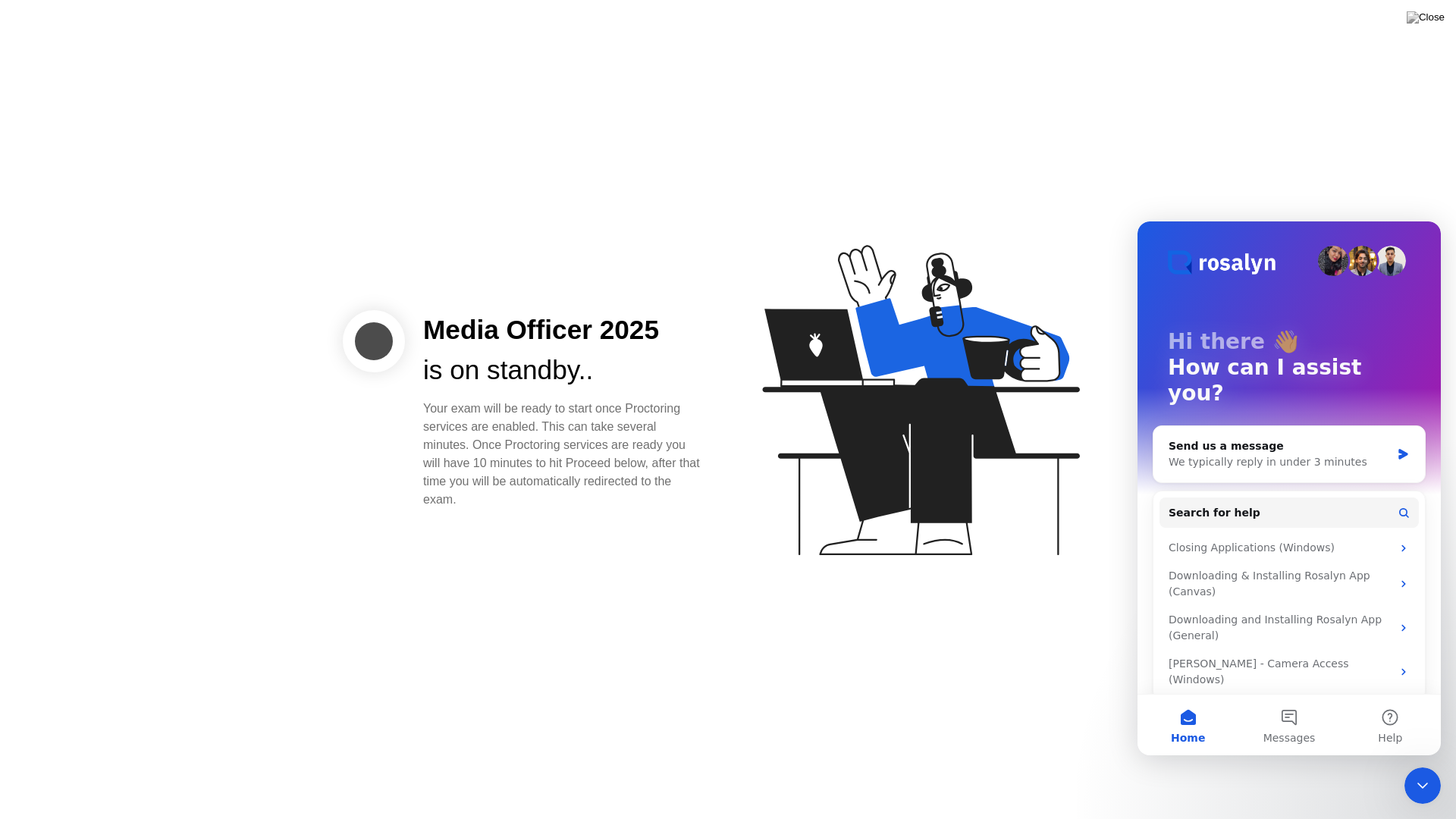
click at [1433, 771] on div "Close Intercom Messenger" at bounding box center [1422, 786] width 37 height 37
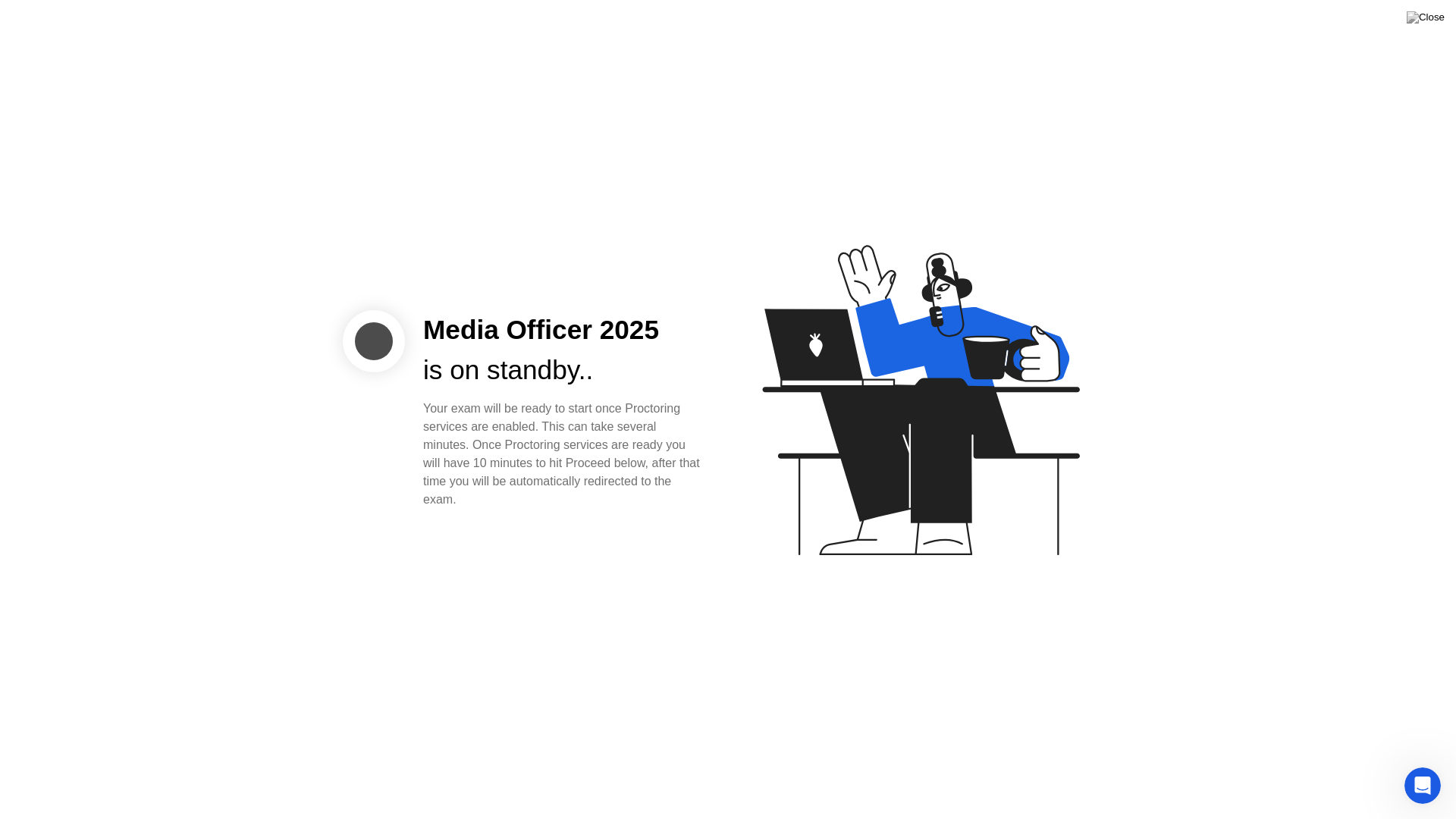
click at [788, 356] on icon at bounding box center [920, 400] width 317 height 310
click at [391, 328] on div at bounding box center [374, 341] width 62 height 62
click at [116, 771] on div "Media Officer 2025 is on standby.. Your exam will be ready to start once Procto…" at bounding box center [728, 410] width 1456 height 819
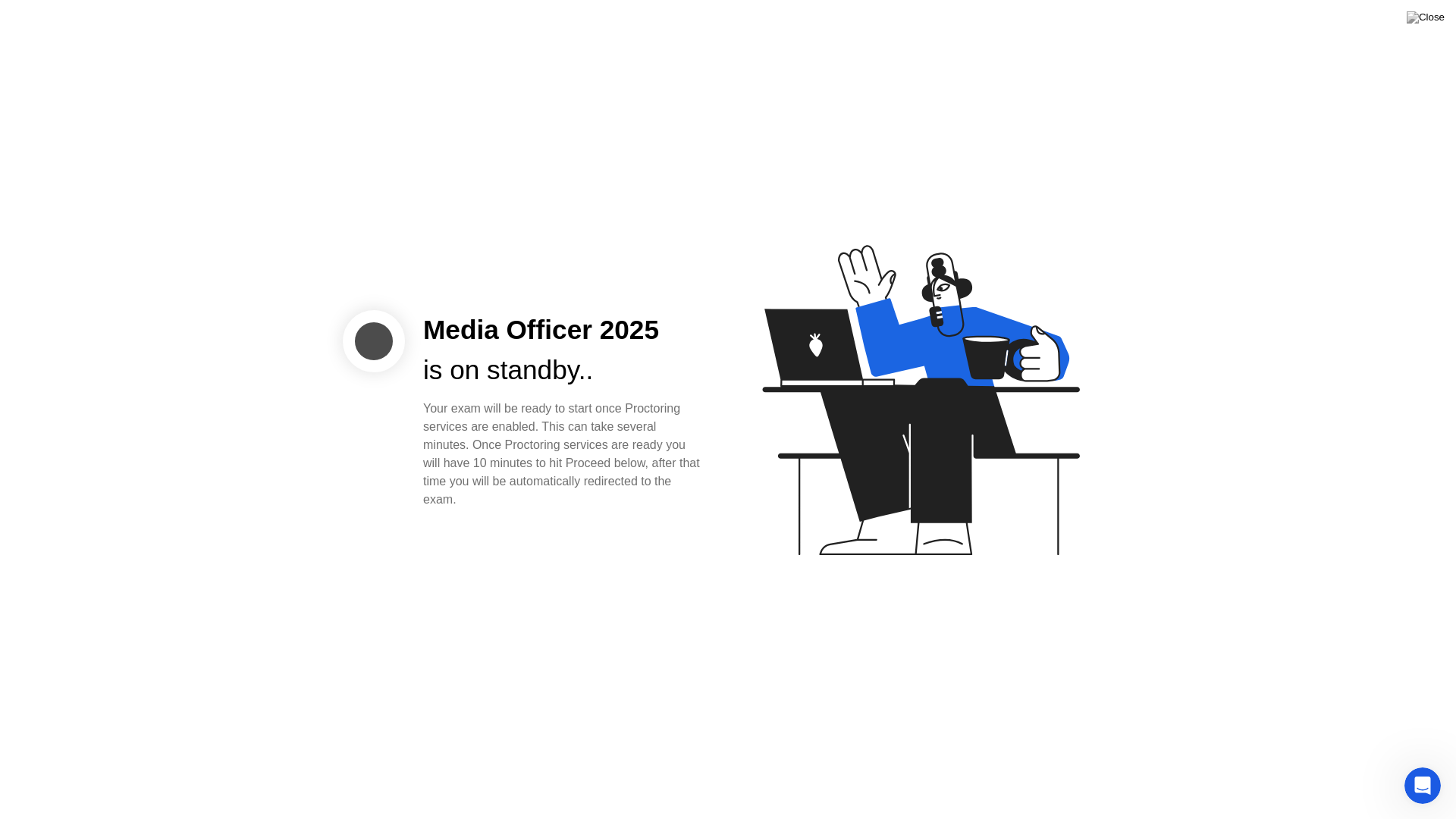
click at [95, 771] on div "Media Officer 2025 is on standby.. Your exam will be ready to start once Procto…" at bounding box center [728, 410] width 1456 height 819
click at [116, 694] on div "Media Officer 2025 is on standby.. Your exam will be ready to start once Procto…" at bounding box center [728, 410] width 1456 height 819
drag, startPoint x: 177, startPoint y: 589, endPoint x: 315, endPoint y: 449, distance: 196.6
click at [177, 589] on div "Media Officer 2025 is on standby.. Your exam will be ready to start once Procto…" at bounding box center [728, 410] width 1456 height 819
click at [837, 384] on icon at bounding box center [917, 407] width 391 height 388
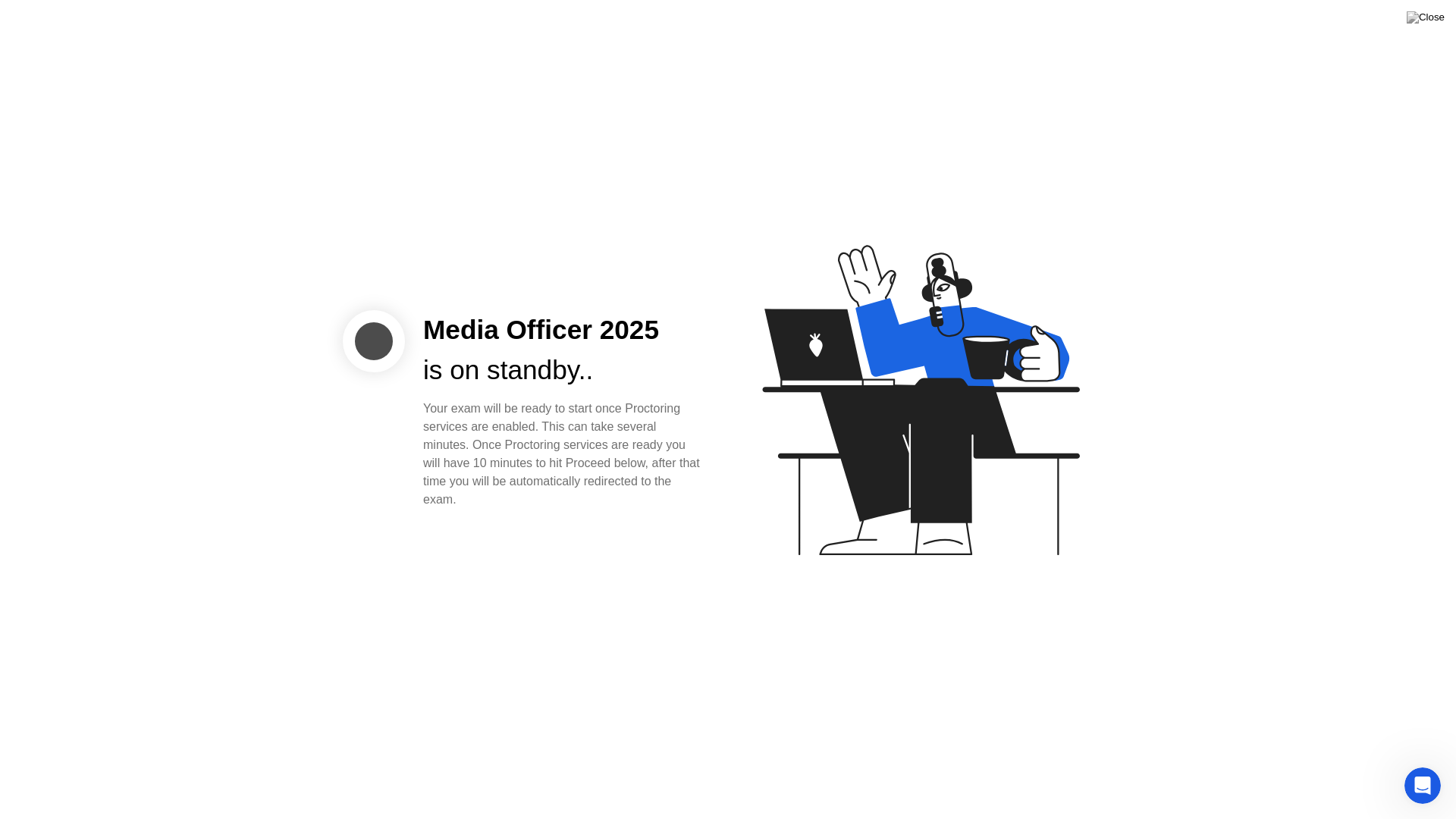
click at [837, 384] on icon at bounding box center [917, 407] width 391 height 388
click at [841, 400] on icon at bounding box center [920, 400] width 317 height 310
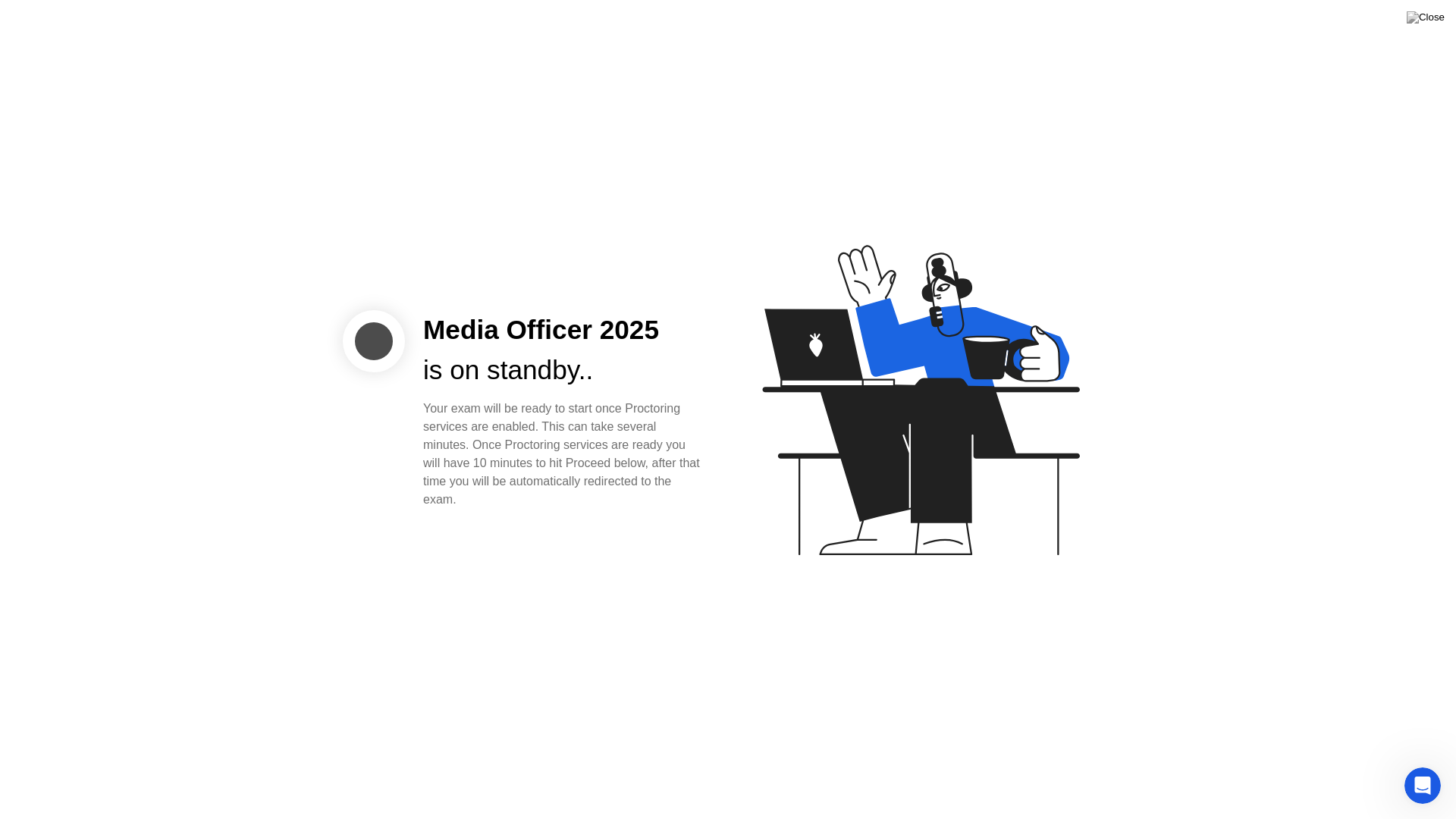
click at [841, 400] on icon at bounding box center [920, 400] width 317 height 310
click at [383, 351] on div at bounding box center [374, 341] width 62 height 62
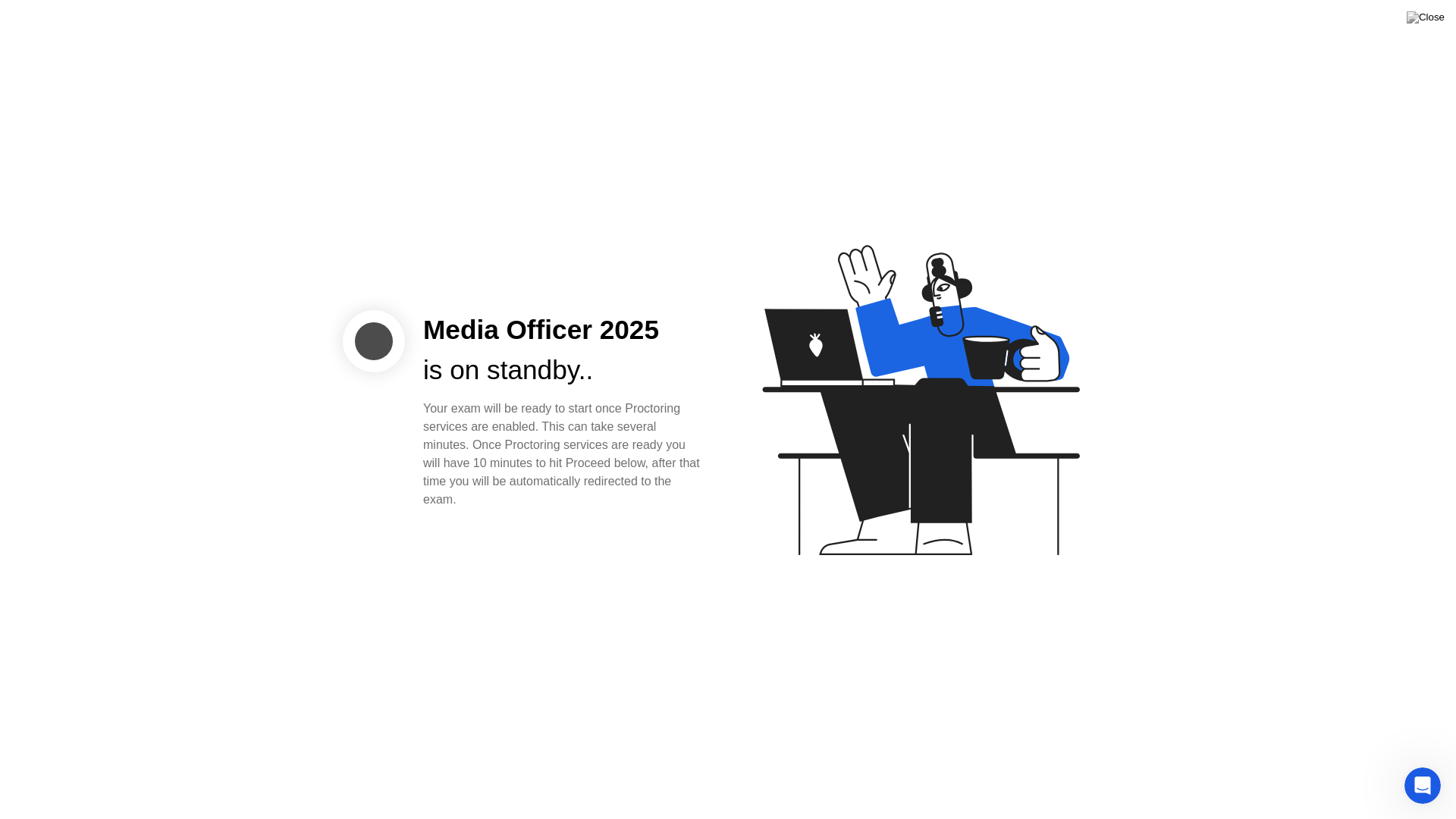
click at [383, 351] on div at bounding box center [374, 341] width 62 height 62
click at [1436, 22] on img at bounding box center [1425, 17] width 38 height 12
drag, startPoint x: 929, startPoint y: 510, endPoint x: 856, endPoint y: 510, distance: 73.0
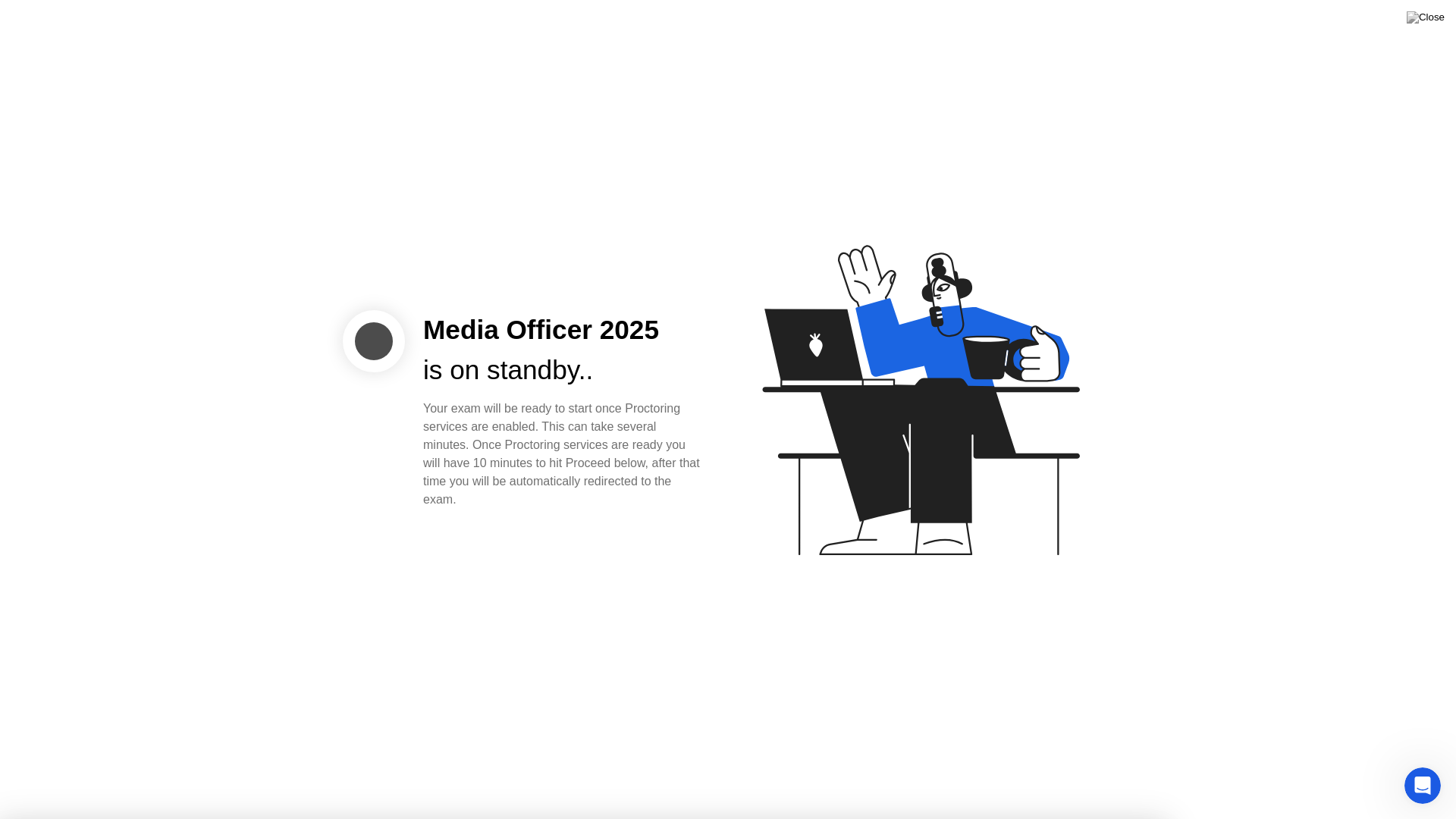
click at [929, 771] on div at bounding box center [728, 819] width 1456 height 0
click at [733, 369] on icon at bounding box center [917, 407] width 391 height 388
click at [367, 370] on div at bounding box center [374, 341] width 62 height 62
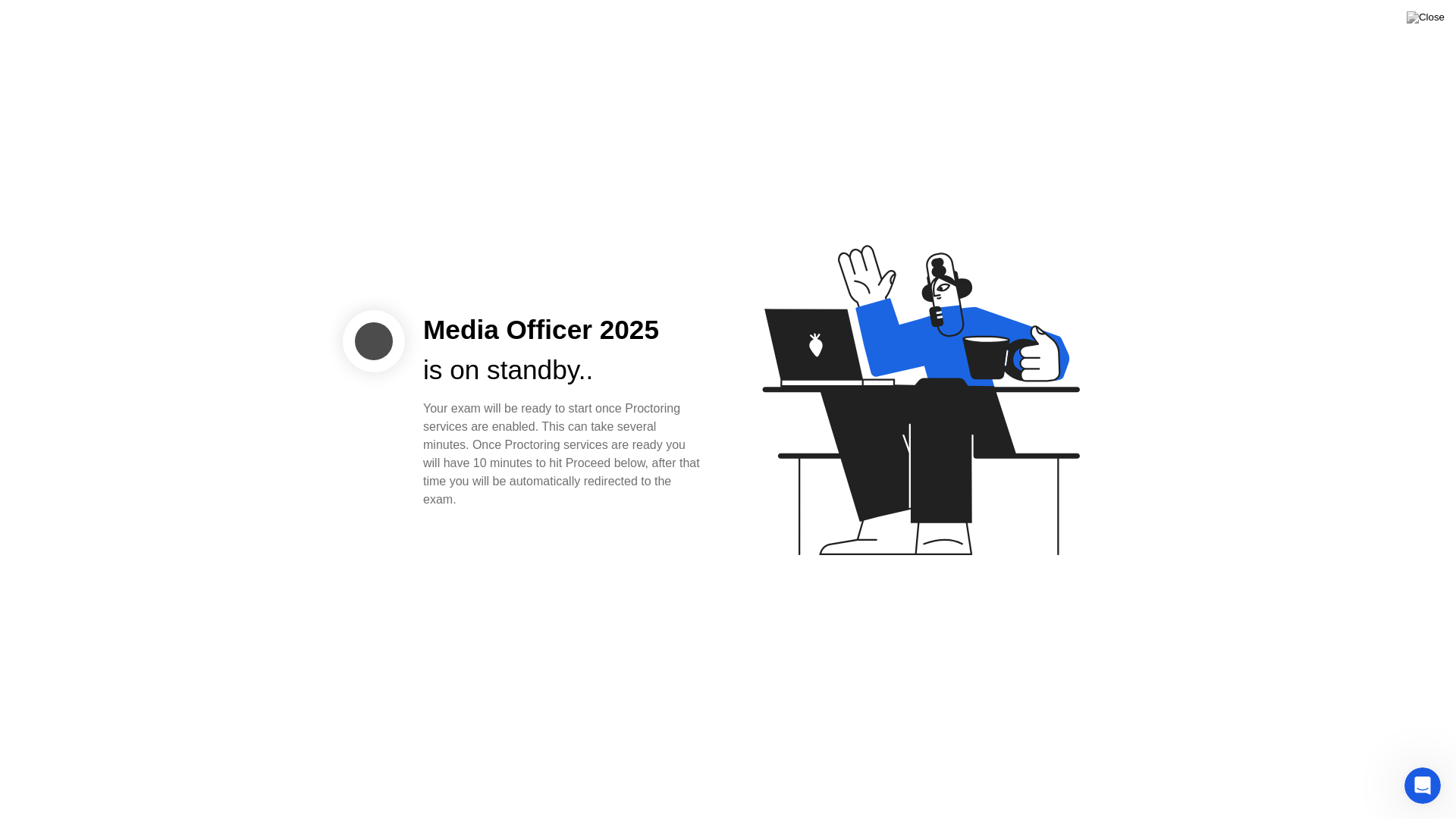
click at [367, 370] on div at bounding box center [374, 341] width 62 height 62
click at [371, 356] on div at bounding box center [374, 341] width 62 height 62
drag, startPoint x: 732, startPoint y: 341, endPoint x: 842, endPoint y: 468, distance: 168.0
click at [1436, 24] on img at bounding box center [1425, 17] width 38 height 12
